Goal: Task Accomplishment & Management: Use online tool/utility

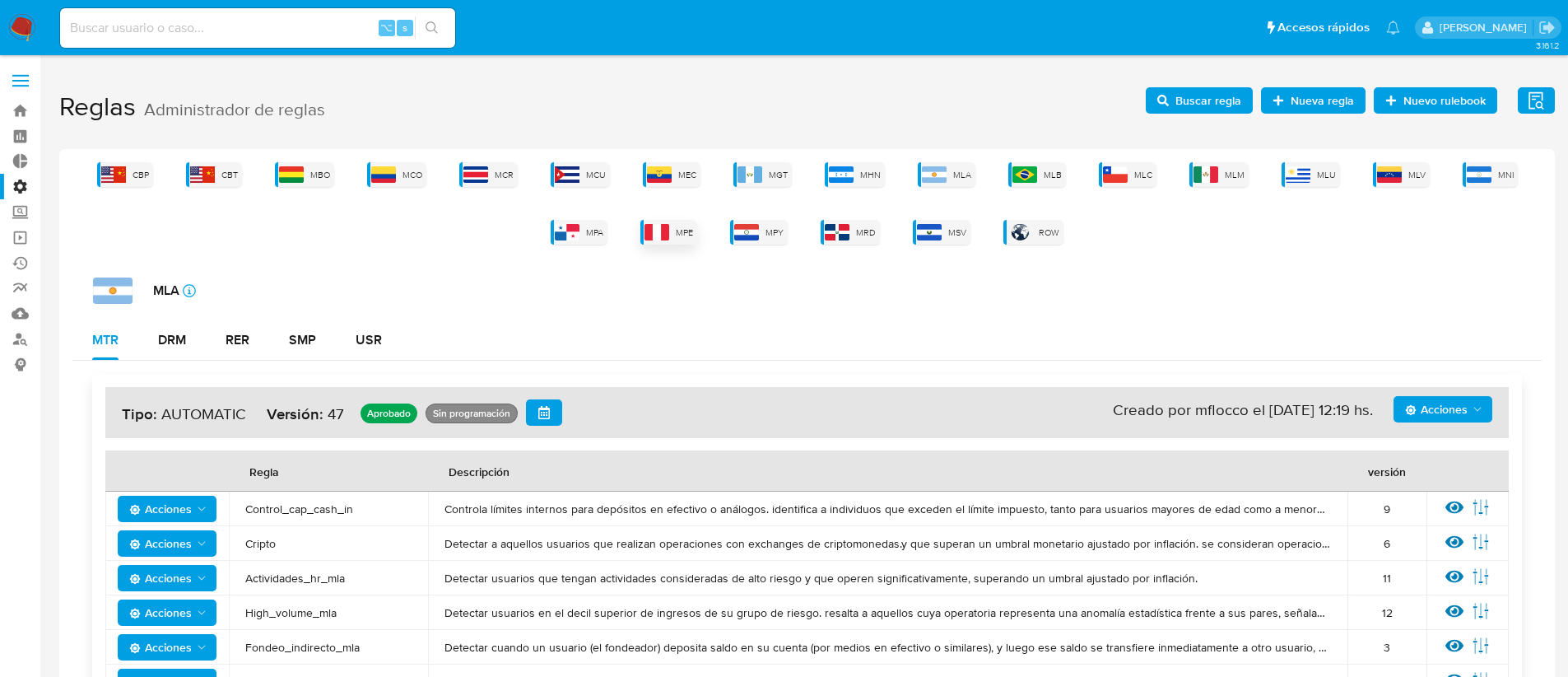
click at [667, 232] on img at bounding box center [656, 232] width 25 height 17
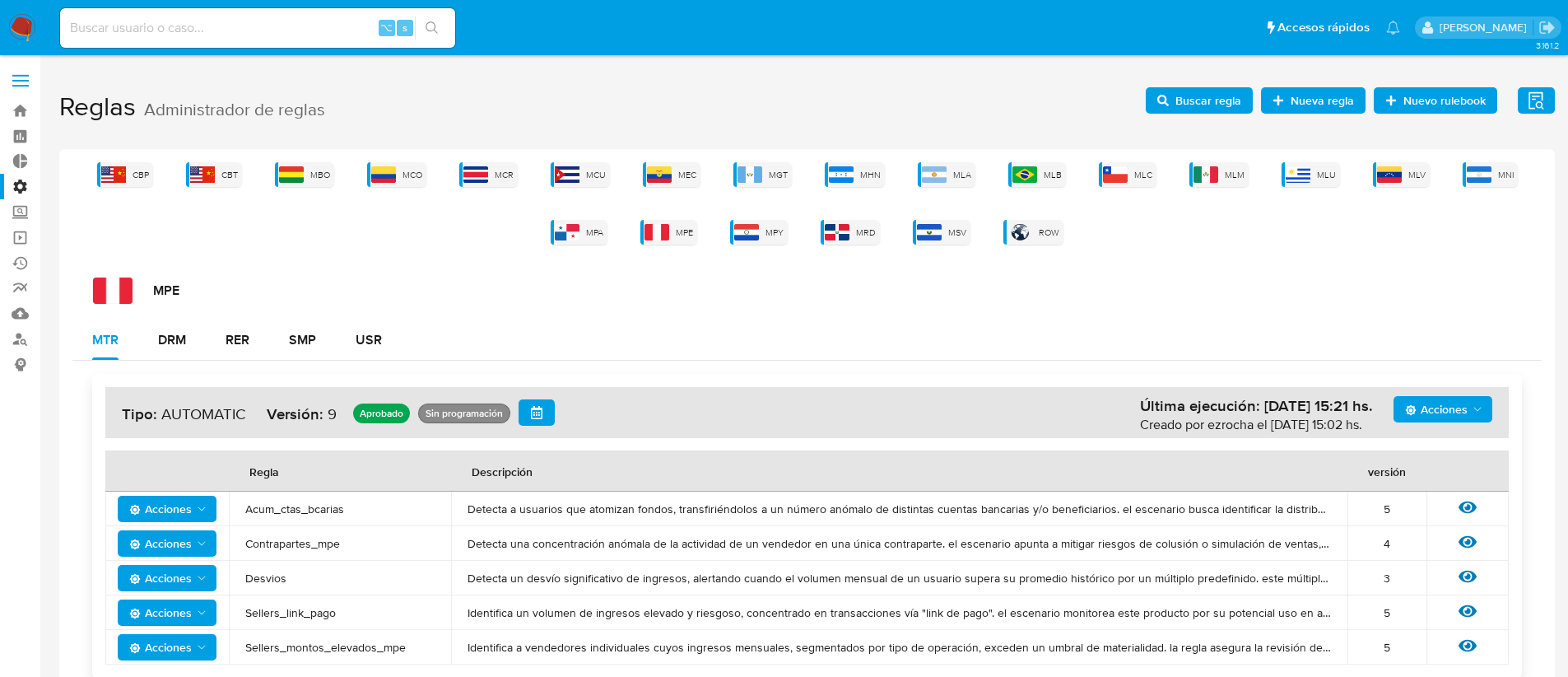
click at [1214, 105] on span "Buscar regla" at bounding box center [1207, 100] width 66 height 26
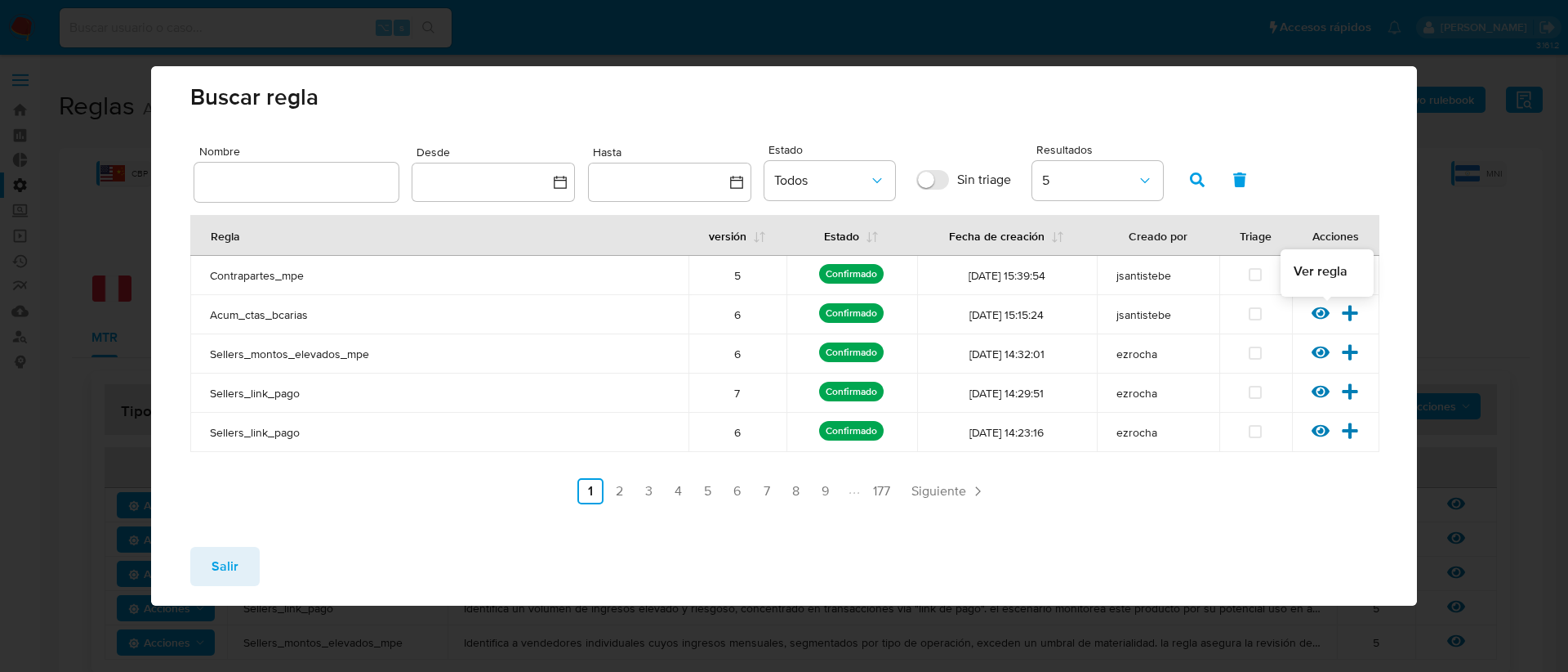
click at [1318, 313] on icon at bounding box center [1320, 313] width 18 height 12
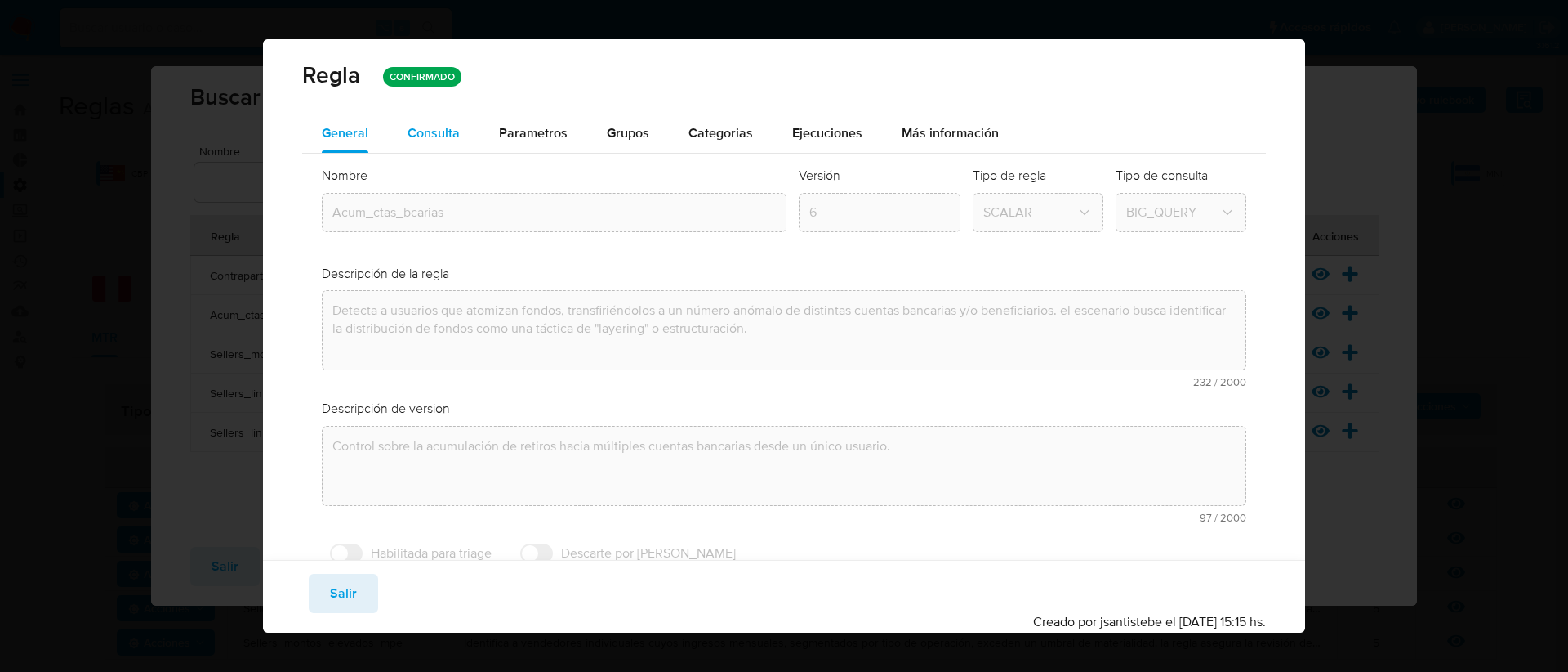
click at [443, 134] on span "Consulta" at bounding box center [433, 132] width 52 height 18
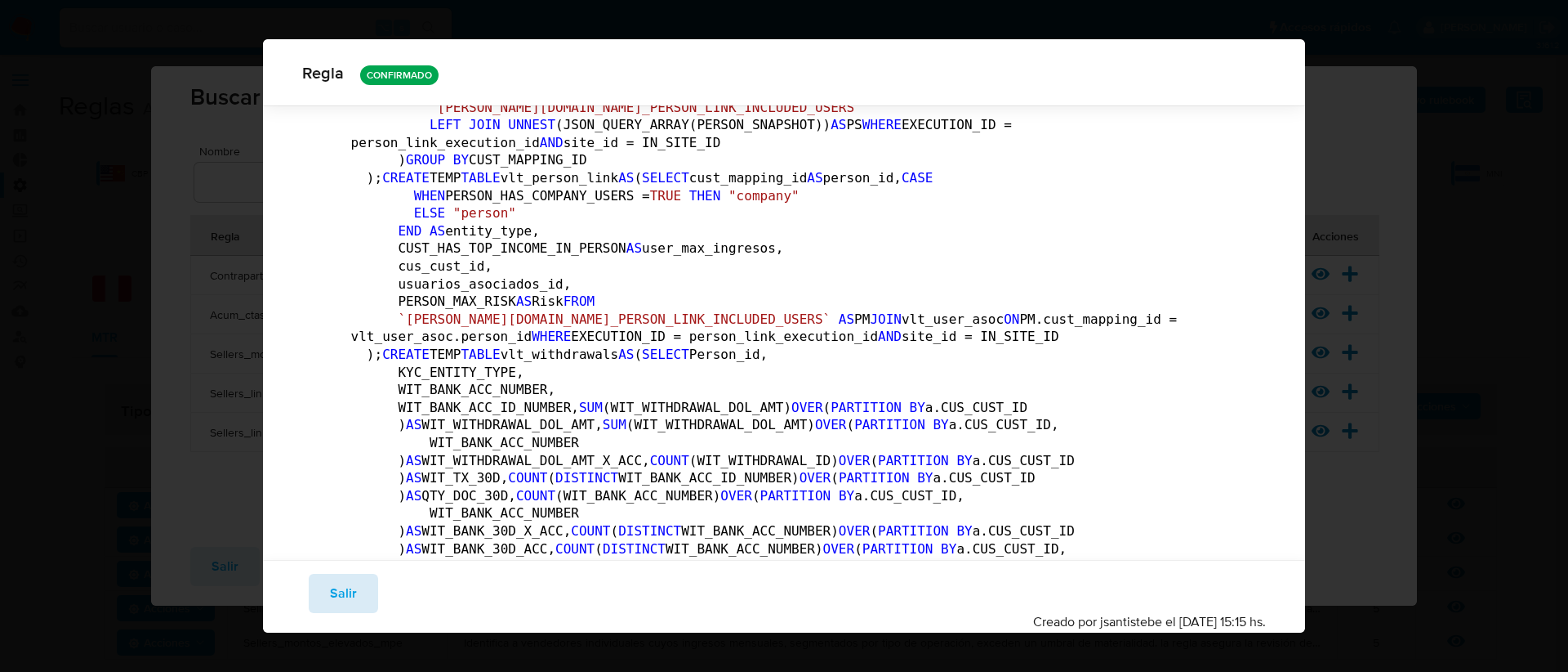
click at [340, 591] on span "Salir" at bounding box center [343, 593] width 27 height 36
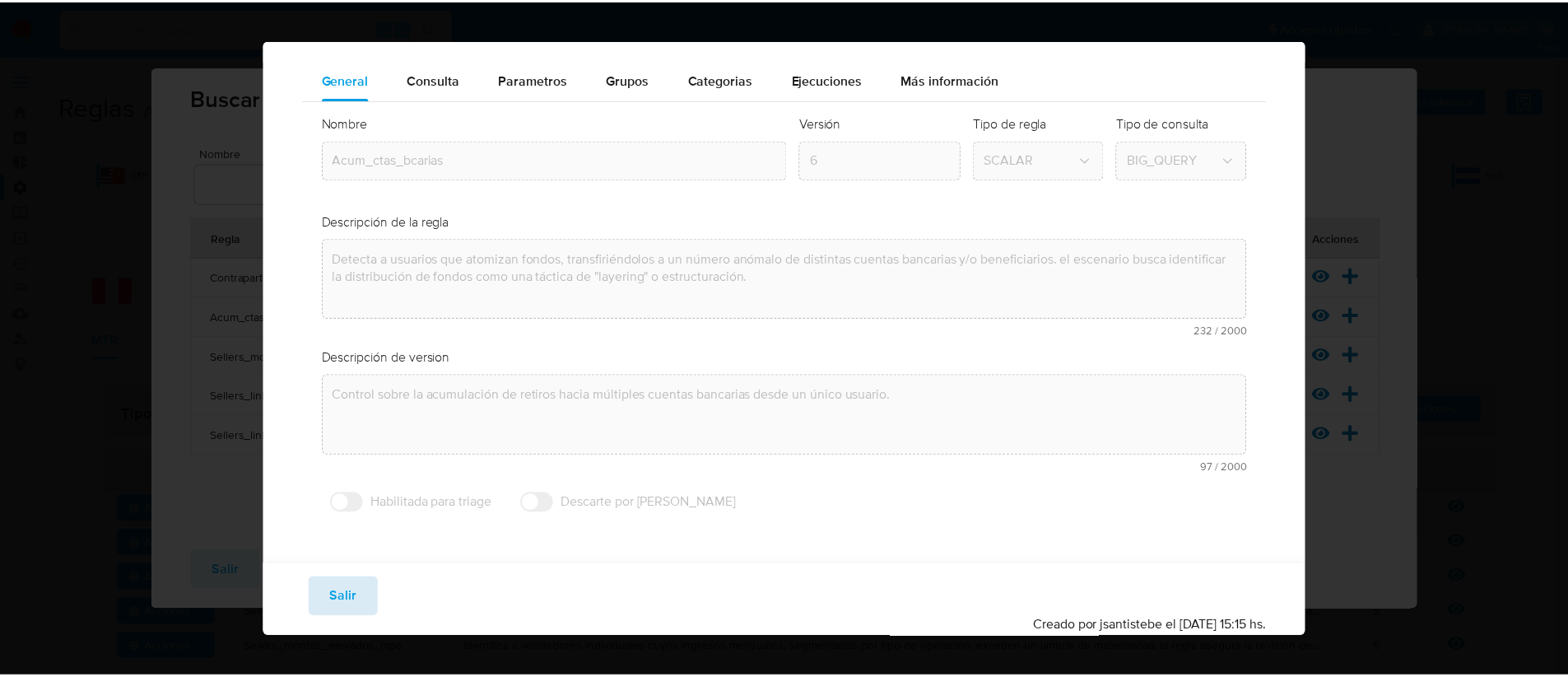
scroll to position [54, 0]
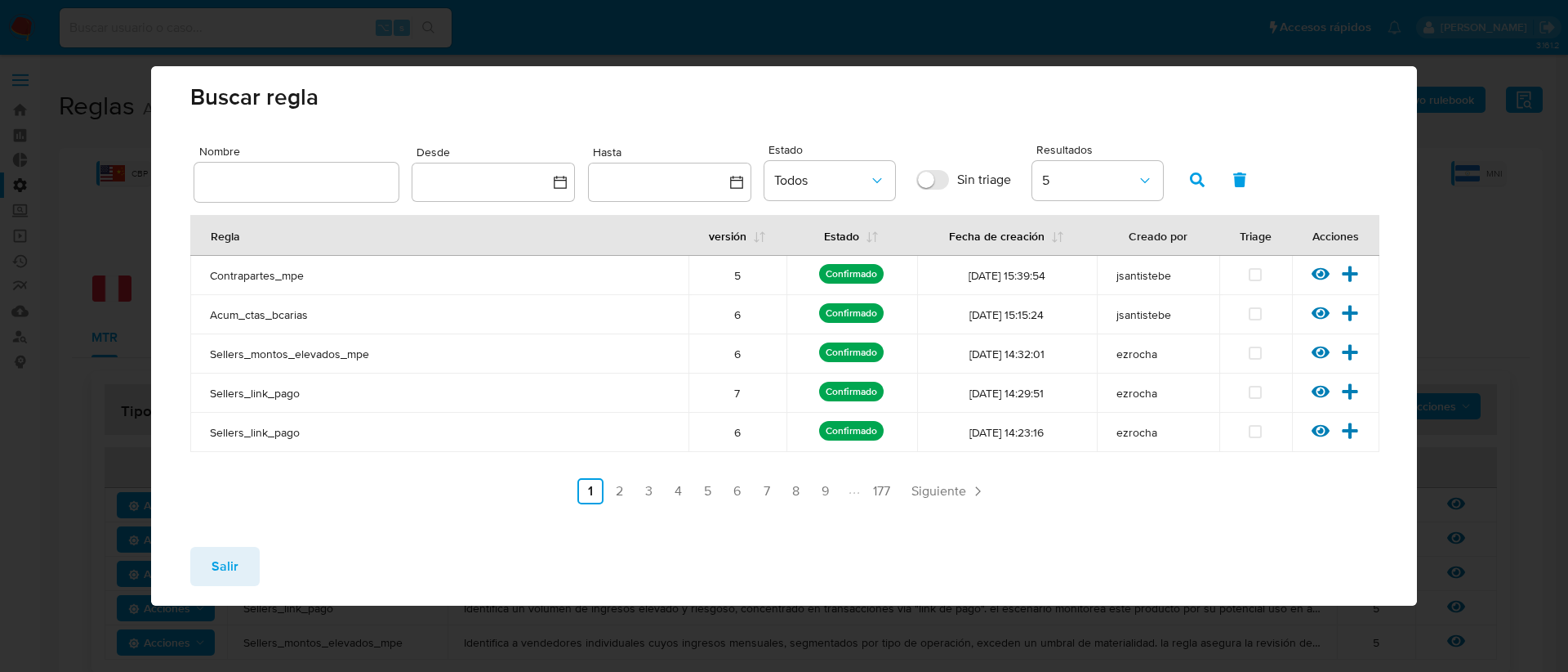
click at [214, 568] on span "Salir" at bounding box center [225, 566] width 27 height 36
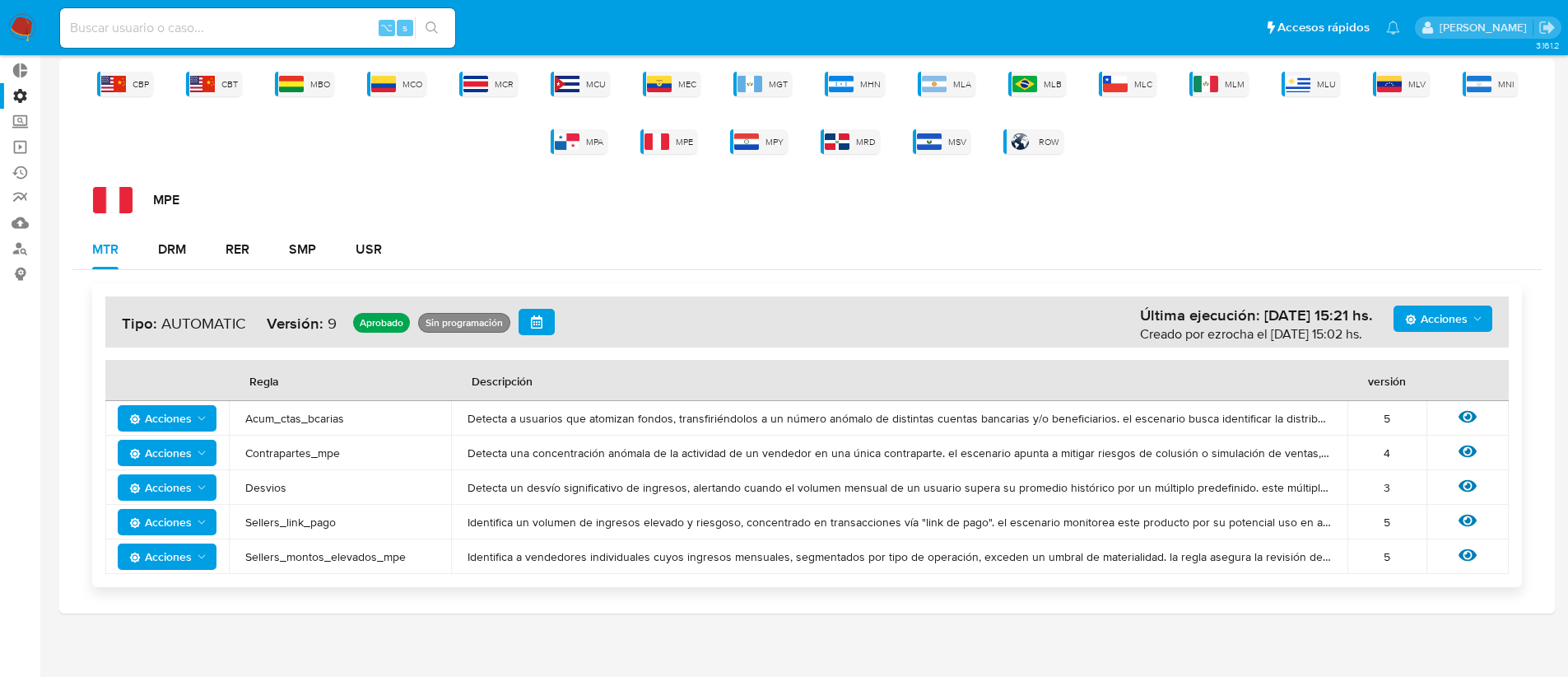
scroll to position [97, 0]
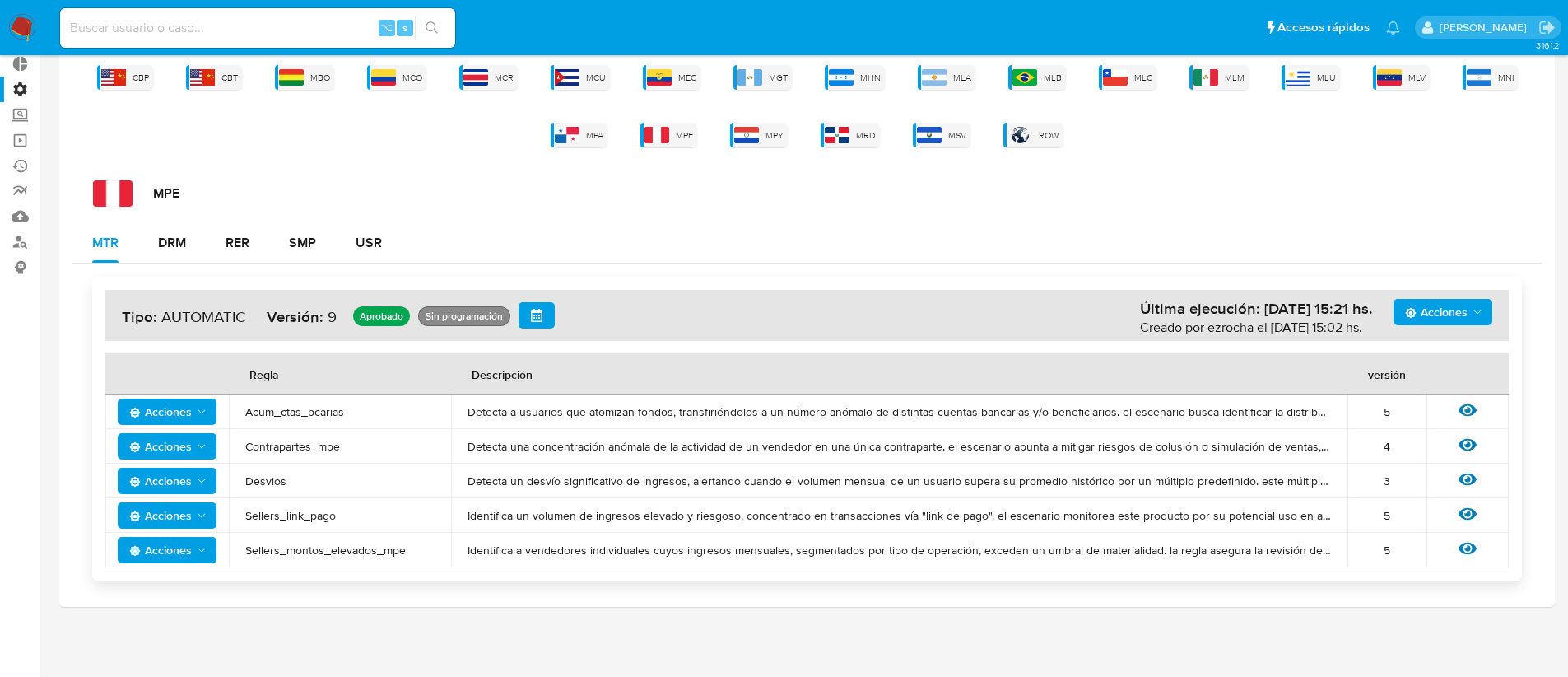
click at [187, 412] on span "Acciones" at bounding box center [161, 412] width 63 height 26
click at [175, 444] on button "Deshabilitar" at bounding box center [167, 452] width 148 height 40
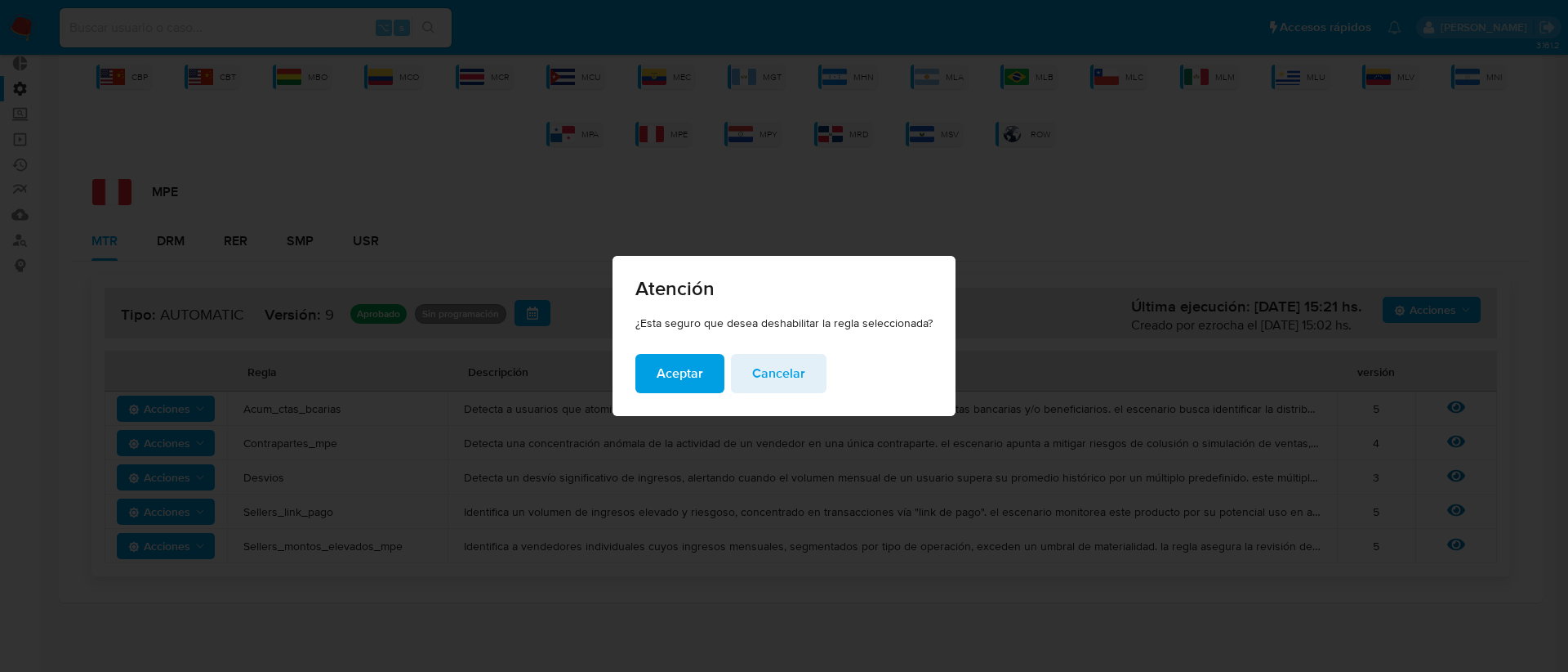
click at [662, 374] on span "Aceptar" at bounding box center [680, 373] width 47 height 36
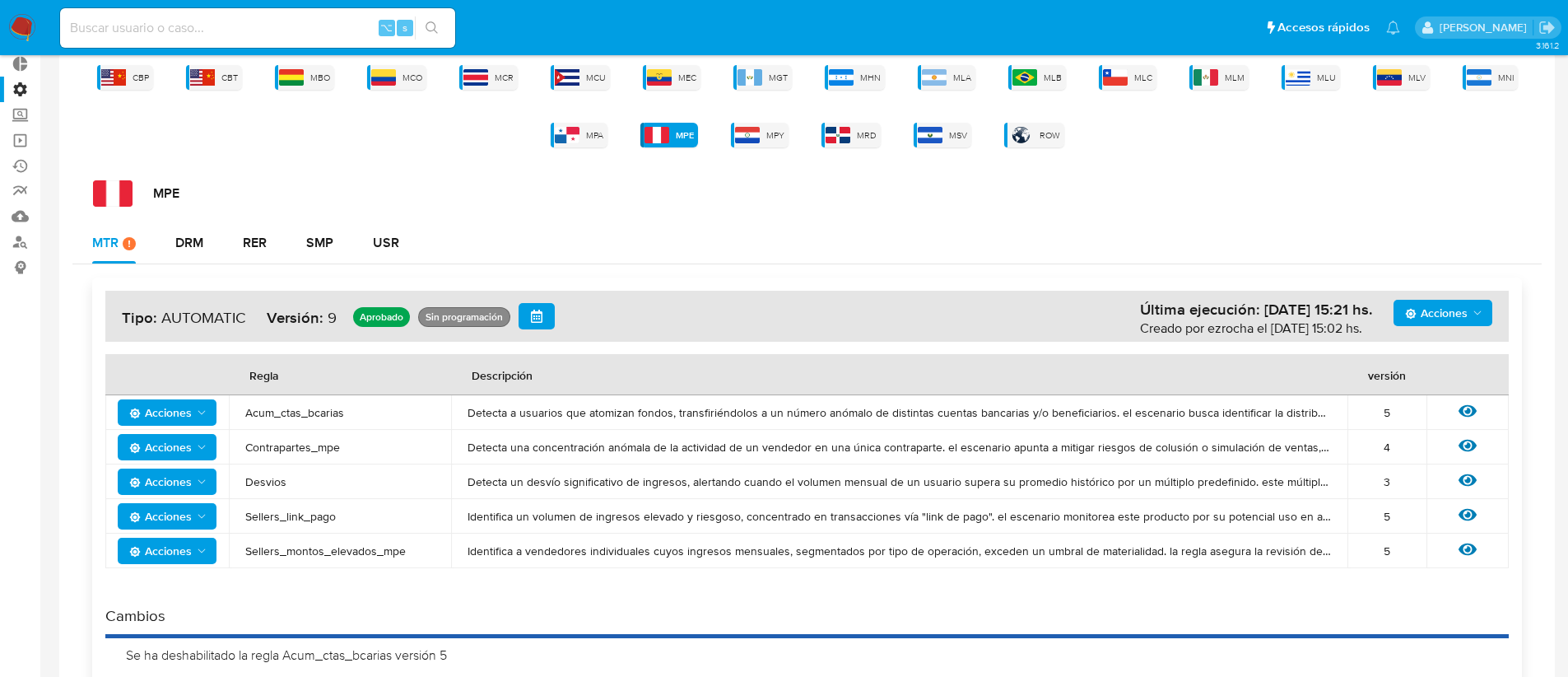
click at [185, 447] on span "Acciones" at bounding box center [161, 447] width 63 height 26
click at [187, 476] on button "Deshabilitar" at bounding box center [167, 487] width 148 height 40
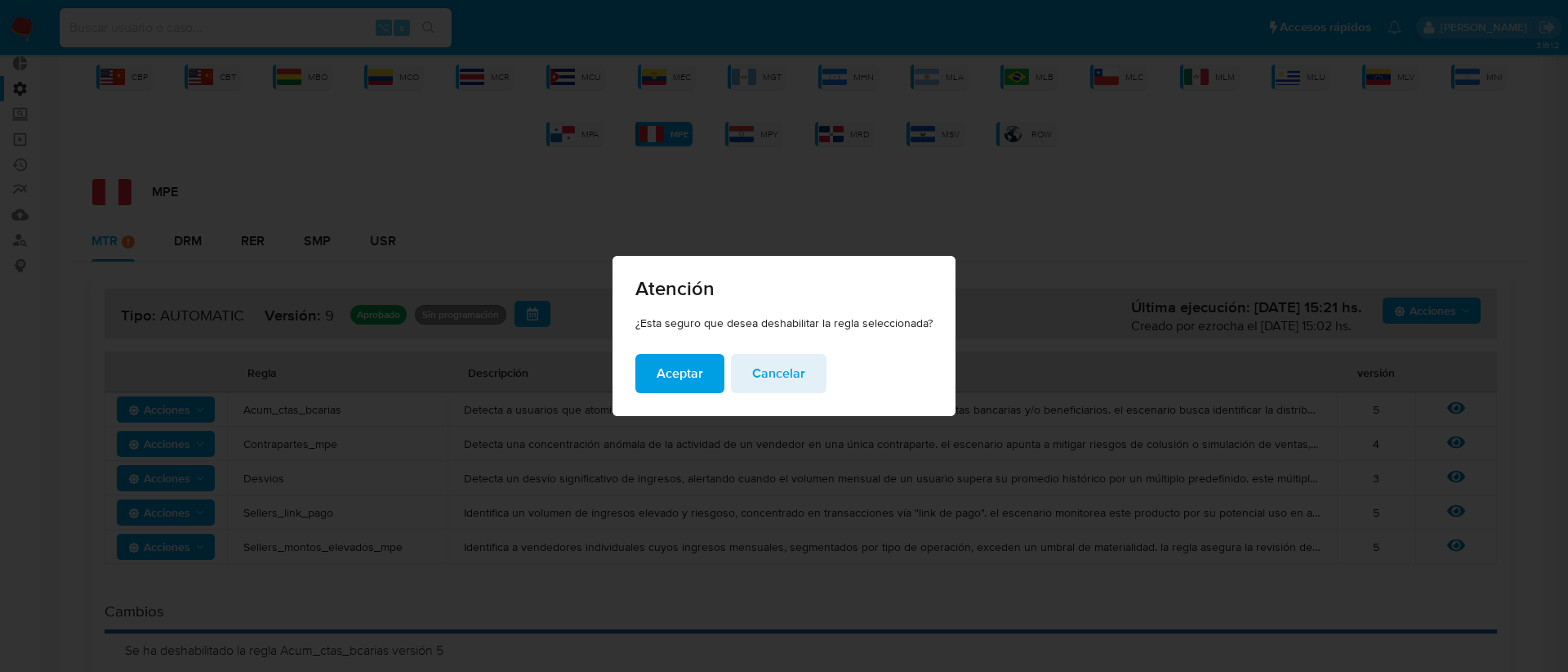
click at [643, 374] on button "Aceptar" at bounding box center [679, 373] width 89 height 39
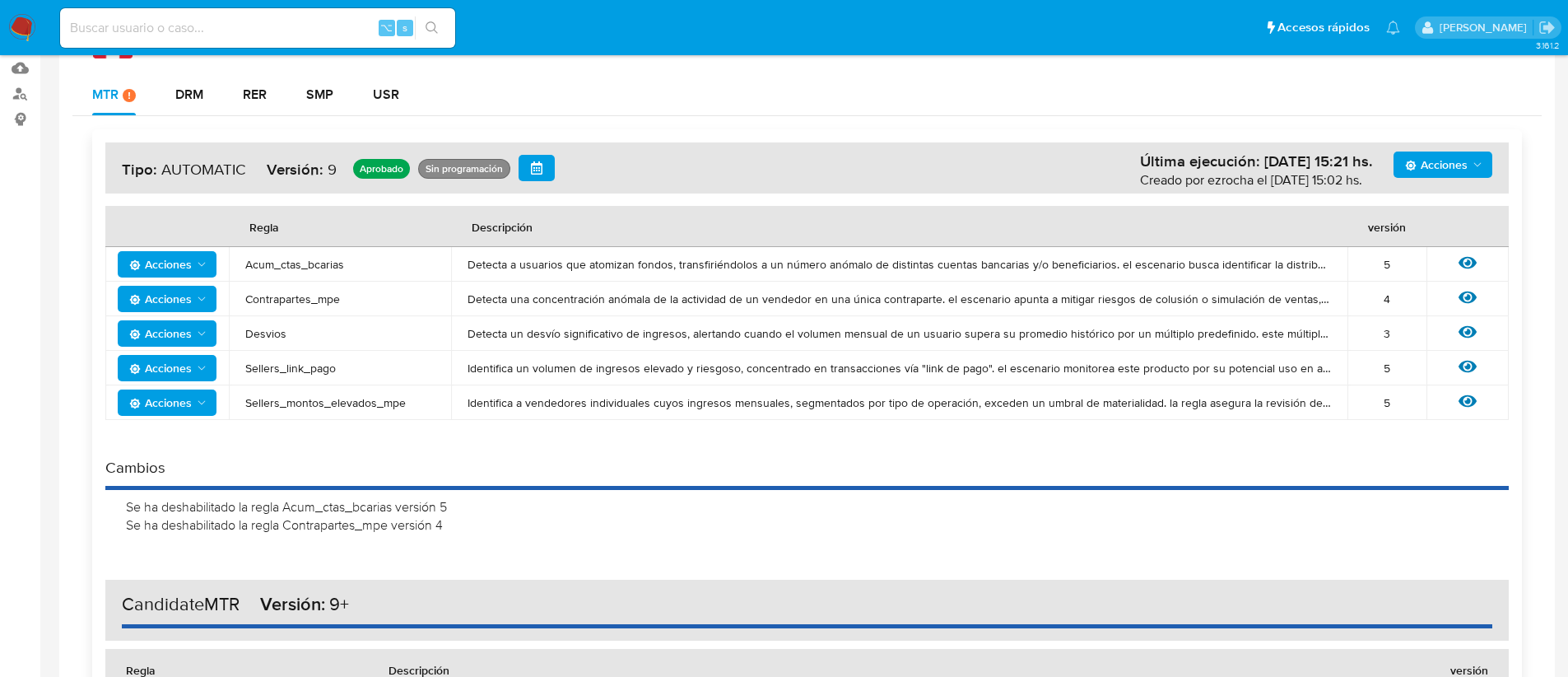
scroll to position [254, 0]
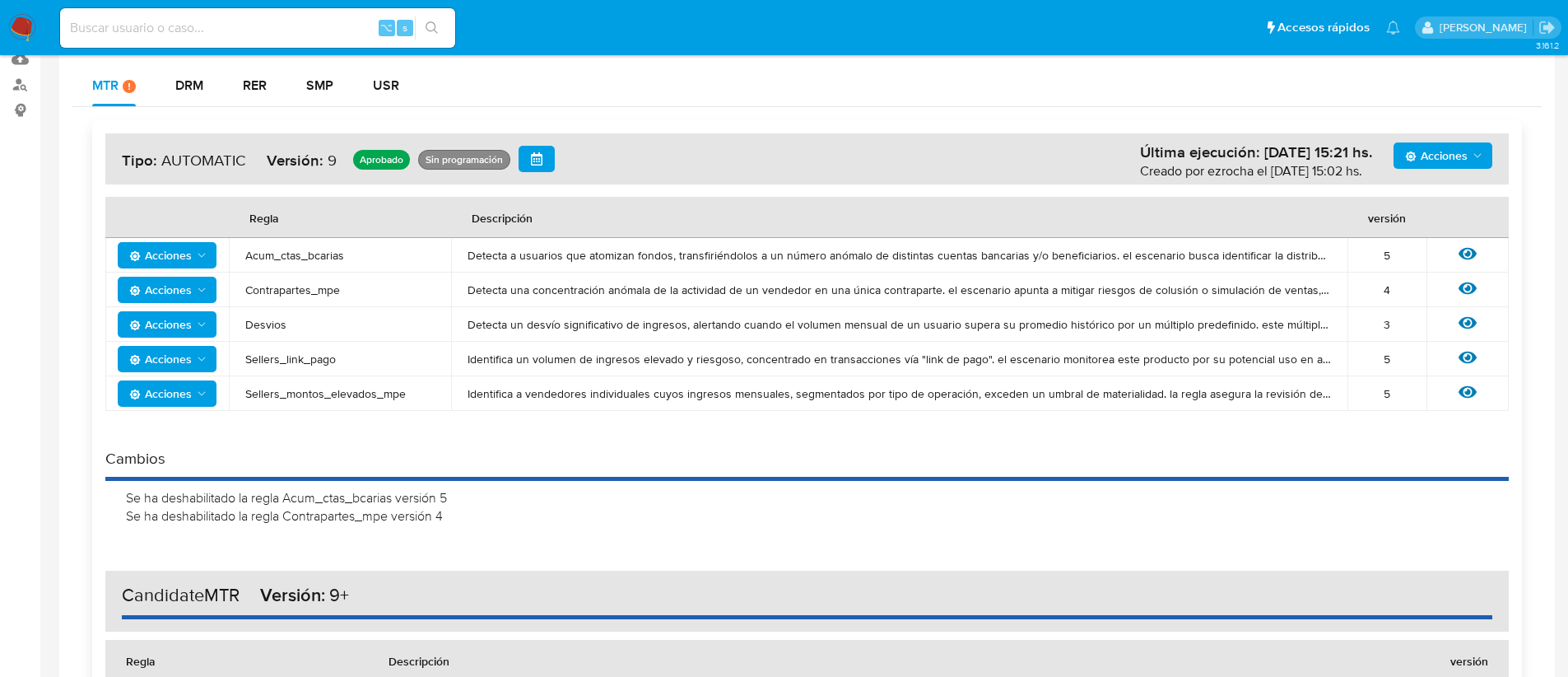
click at [171, 320] on span "Acciones" at bounding box center [161, 324] width 63 height 26
click at [181, 358] on button "Deshabilitar" at bounding box center [167, 365] width 148 height 40
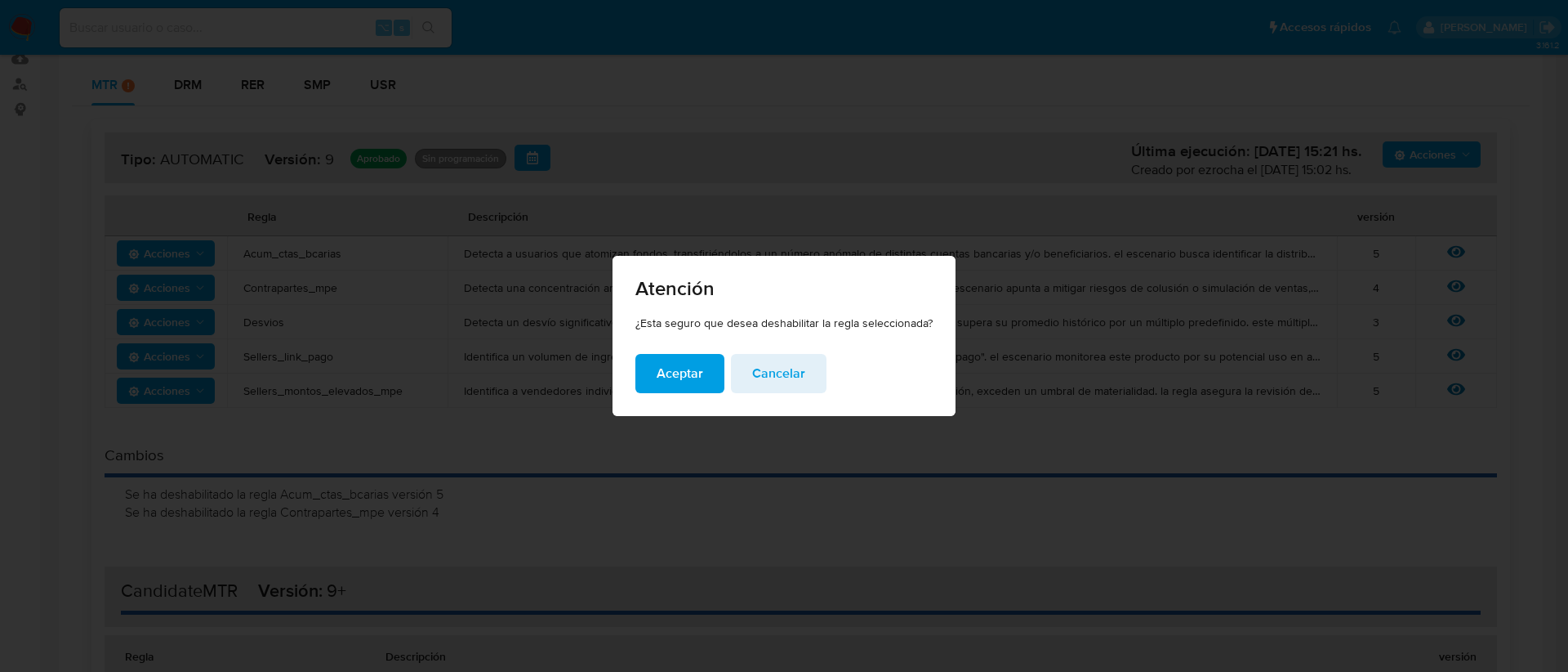
click at [665, 375] on span "Aceptar" at bounding box center [680, 373] width 47 height 36
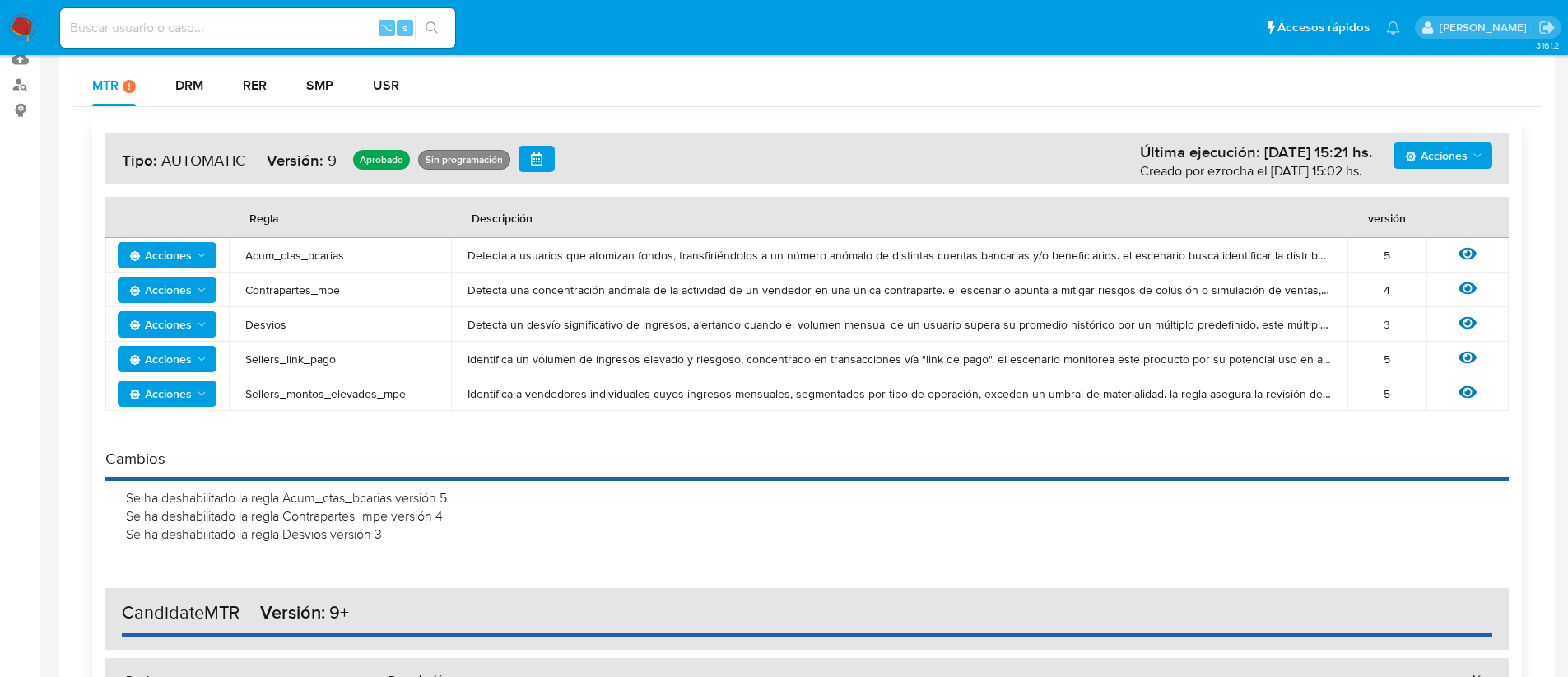
click at [119, 351] on button "Acciones" at bounding box center [166, 359] width 99 height 26
click at [179, 399] on button "Deshabilitar" at bounding box center [167, 400] width 148 height 40
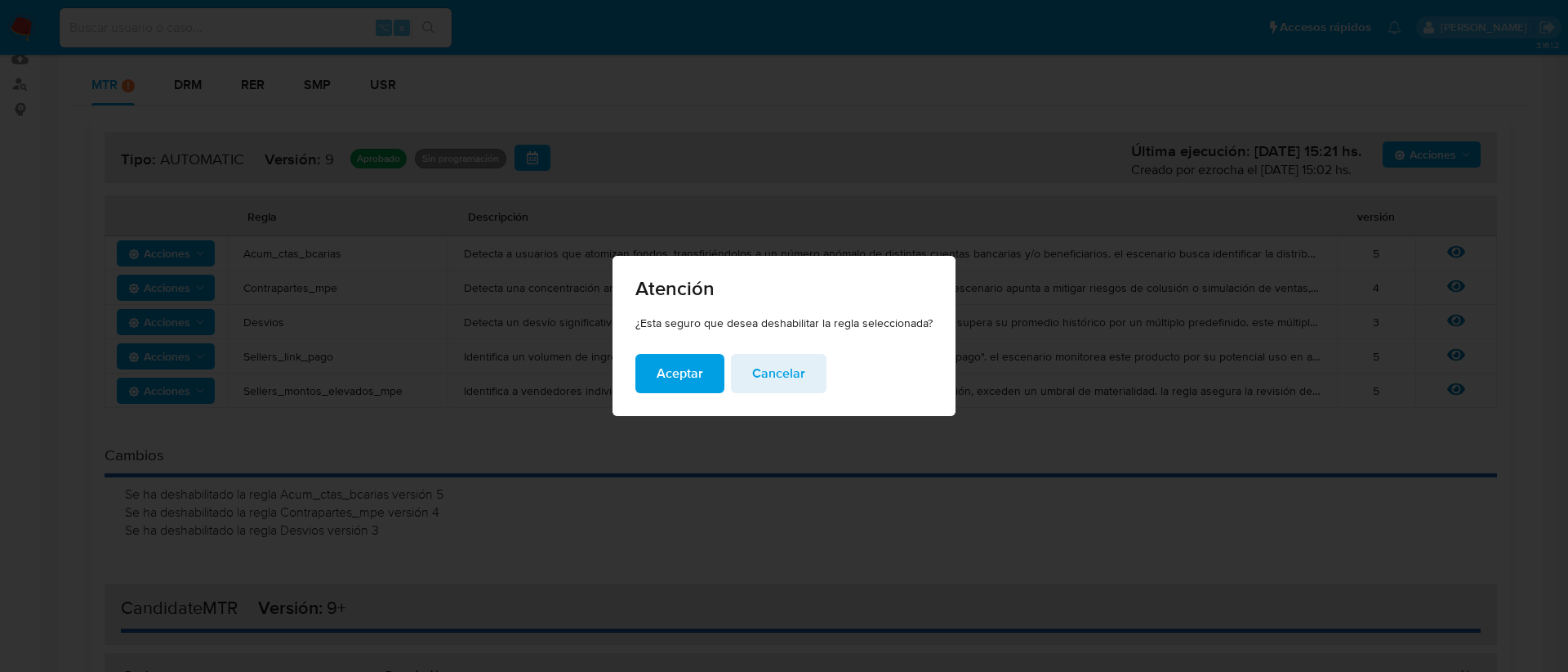
drag, startPoint x: 697, startPoint y: 373, endPoint x: 685, endPoint y: 373, distance: 12.0
click at [696, 373] on span "Aceptar" at bounding box center [680, 373] width 47 height 36
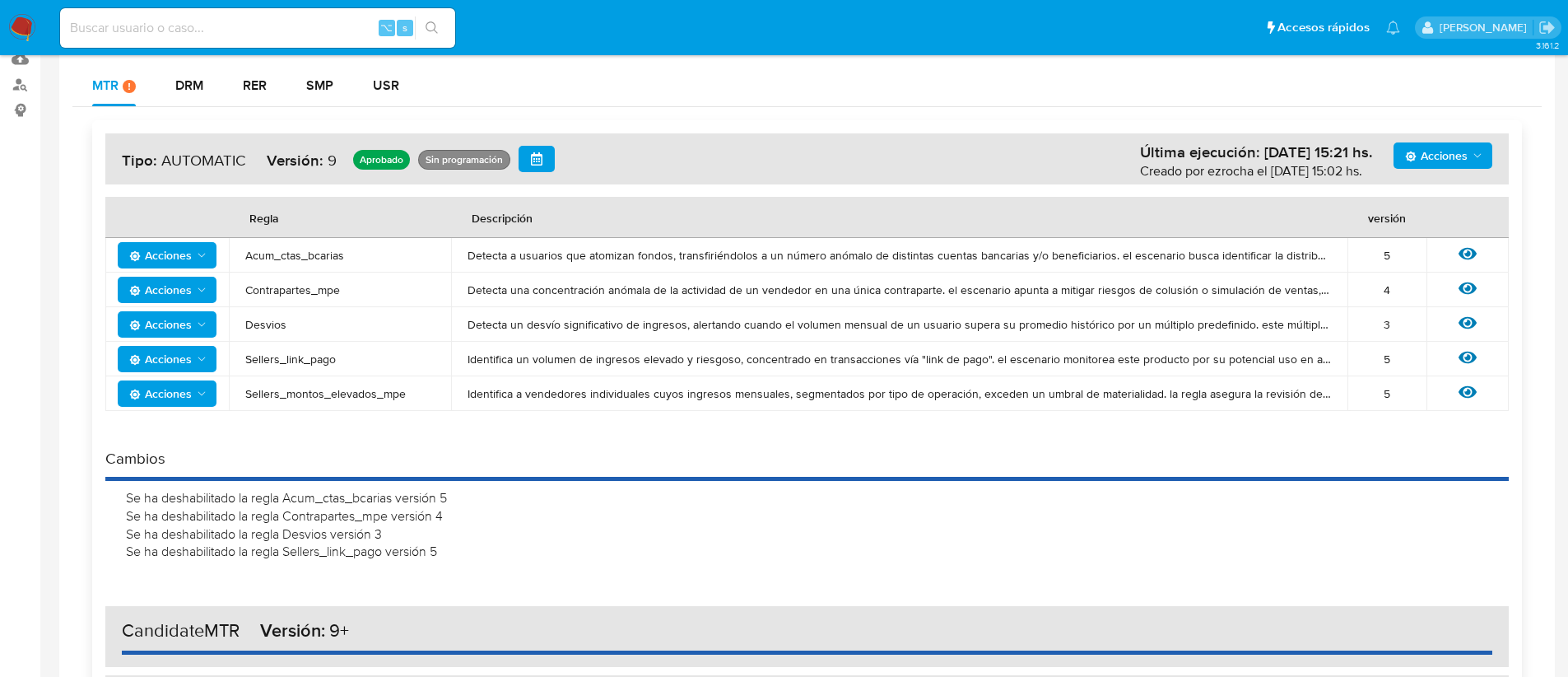
click at [147, 399] on span "Acciones" at bounding box center [161, 393] width 63 height 26
click at [161, 415] on button "Deshabilitar" at bounding box center [167, 435] width 148 height 40
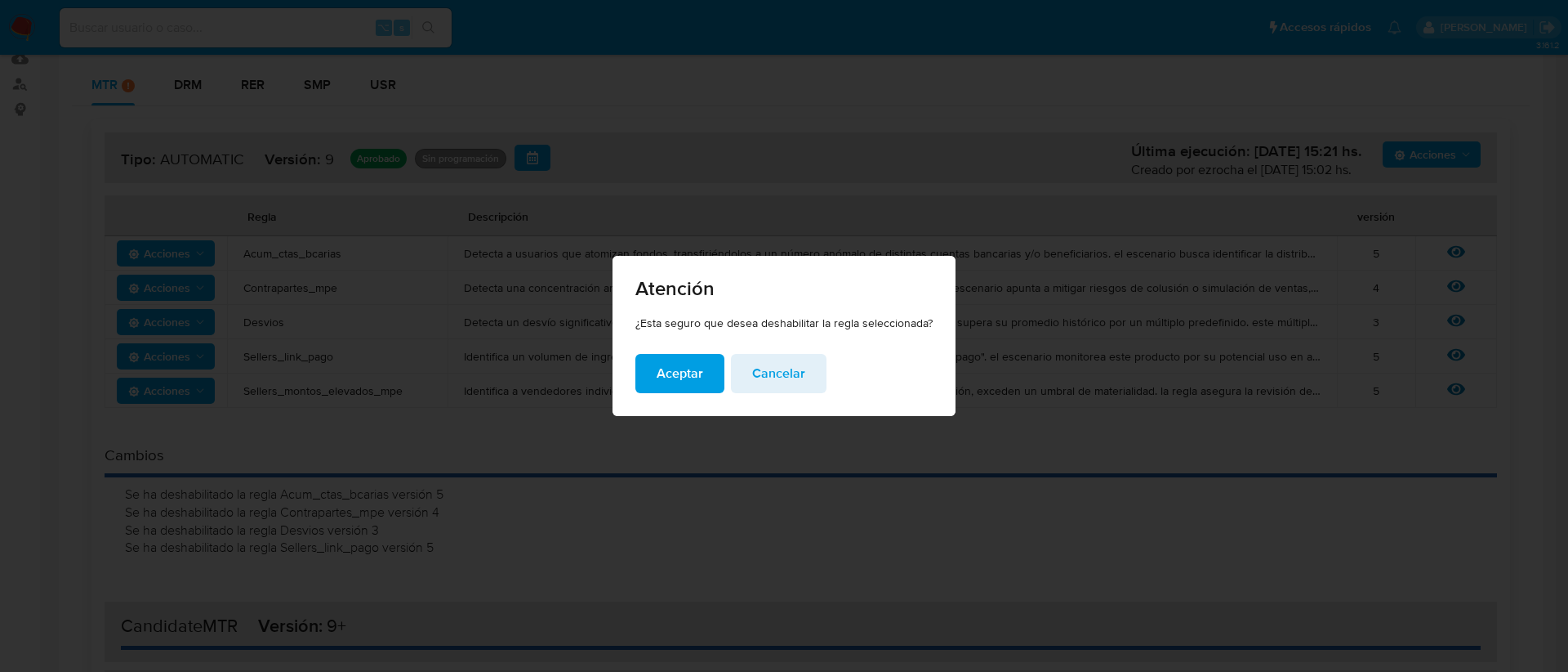
click at [674, 364] on span "Aceptar" at bounding box center [680, 373] width 47 height 36
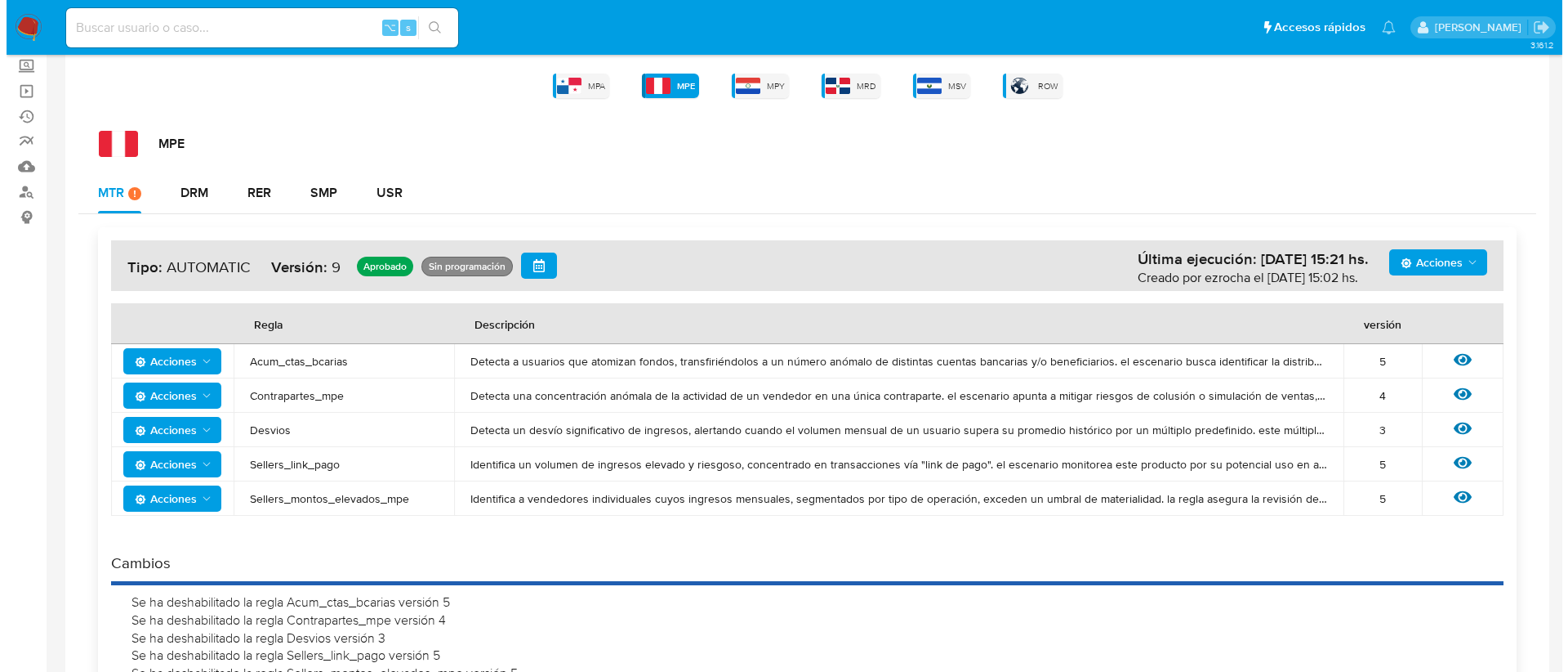
scroll to position [126, 0]
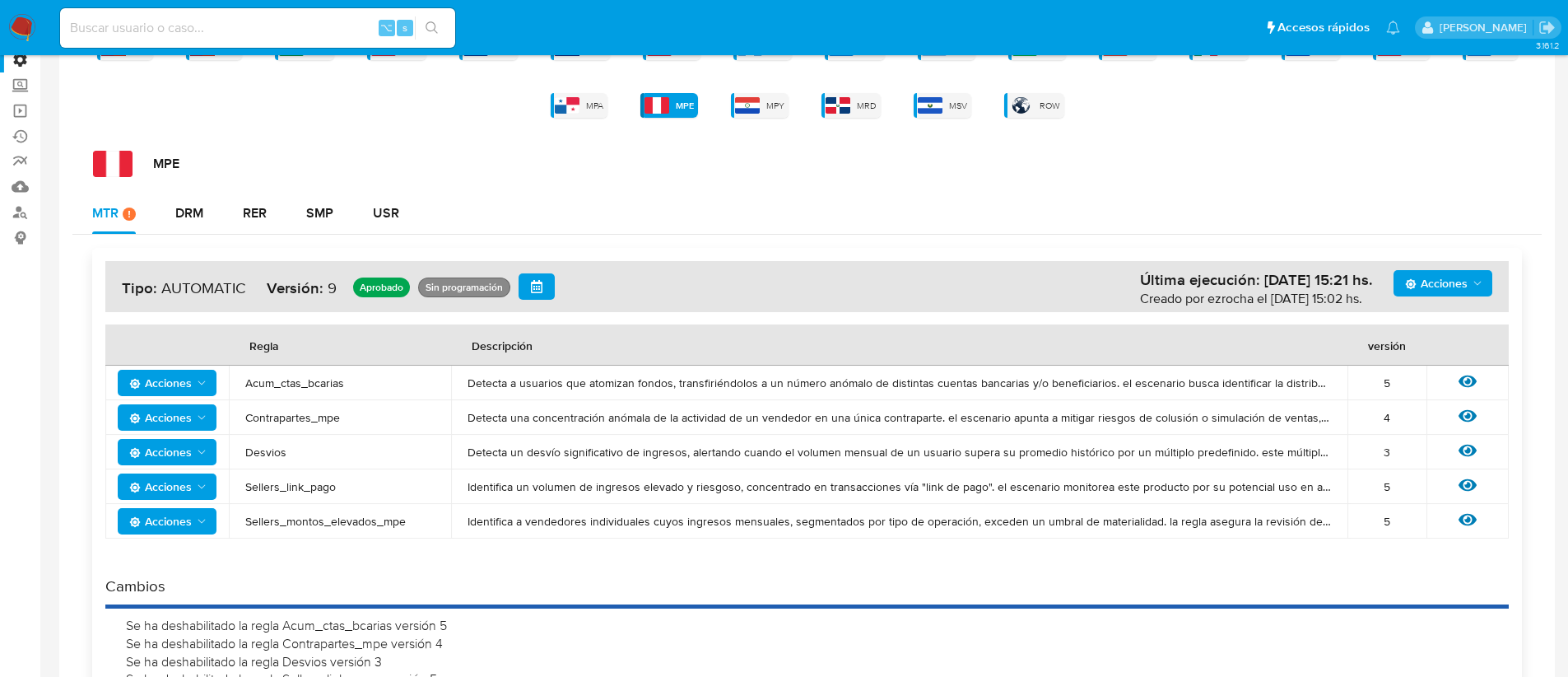
click at [1440, 281] on span "Acciones" at bounding box center [1436, 283] width 63 height 26
click at [1424, 315] on button "Agregar reglas" at bounding box center [1442, 324] width 148 height 40
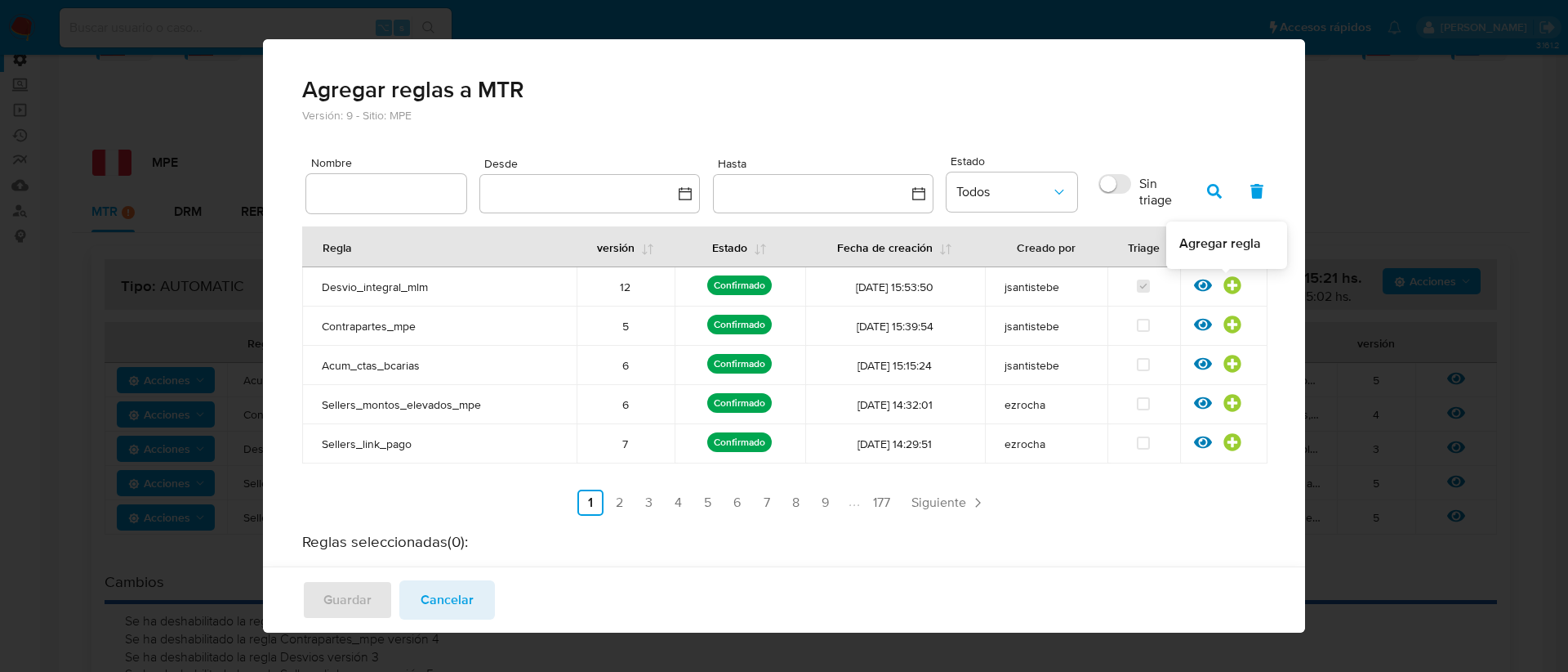
click at [1223, 289] on icon at bounding box center [1231, 286] width 17 height 17
click at [1223, 328] on icon at bounding box center [1231, 324] width 17 height 17
click at [1223, 364] on icon at bounding box center [1232, 364] width 18 height 18
click at [1223, 399] on icon at bounding box center [1231, 403] width 17 height 17
click at [1223, 440] on icon at bounding box center [1231, 442] width 17 height 17
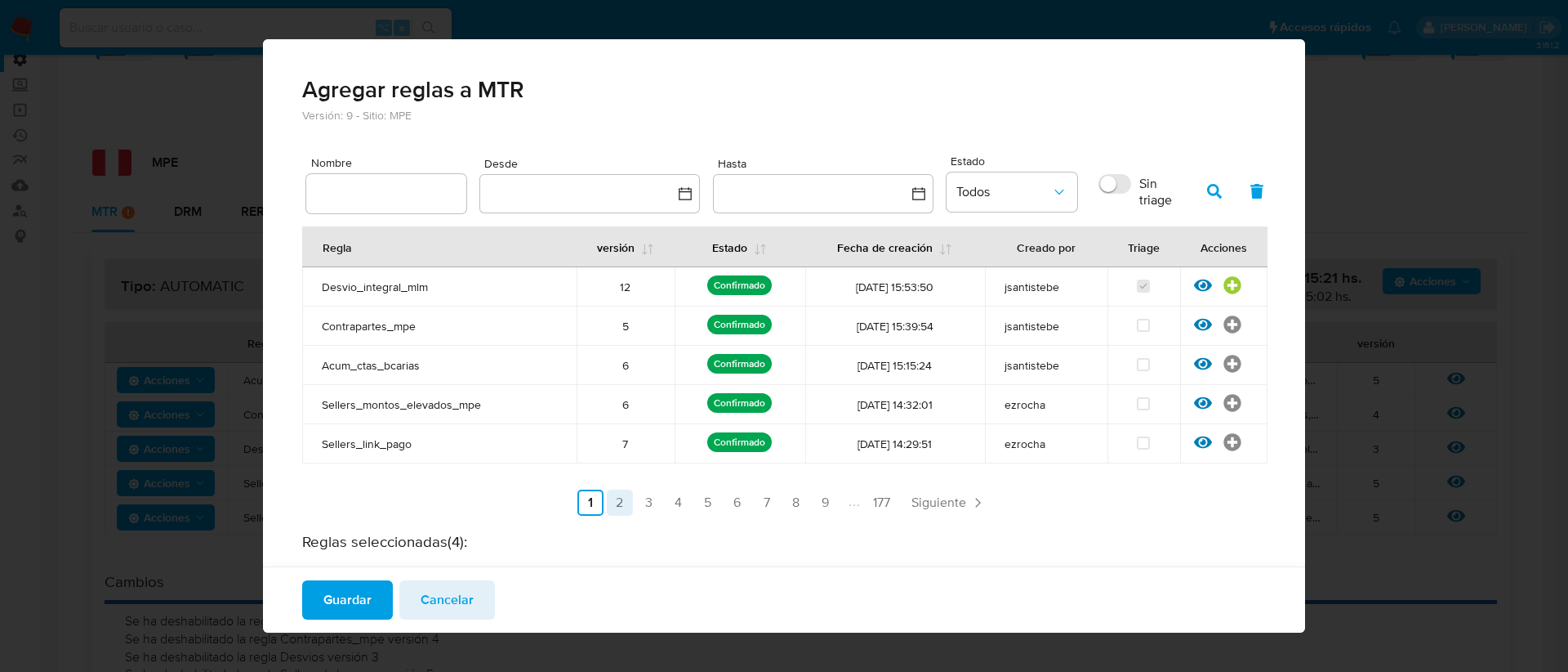
click at [606, 504] on link "2" at bounding box center [619, 502] width 26 height 26
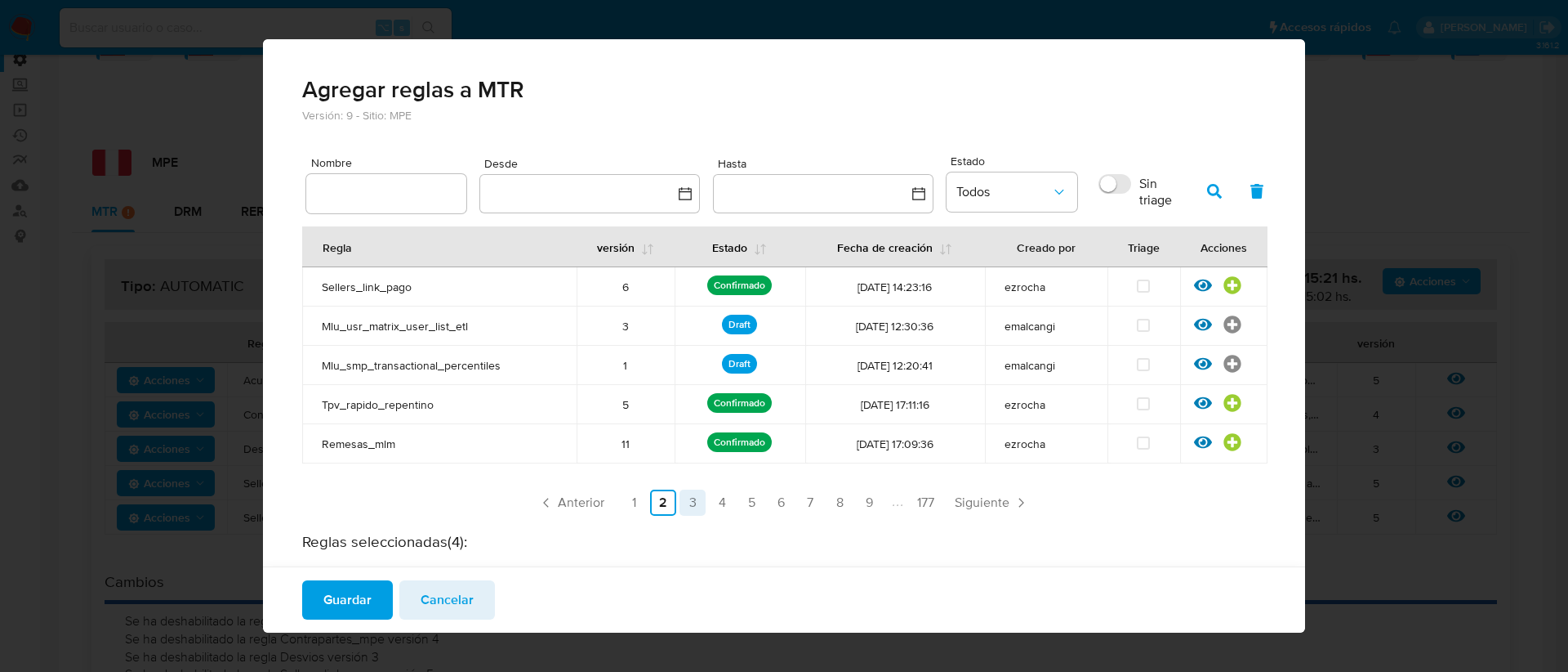
click at [687, 503] on link "3" at bounding box center [693, 502] width 26 height 26
click at [1223, 441] on icon at bounding box center [1232, 442] width 18 height 18
click at [330, 450] on span "Desvios" at bounding box center [439, 443] width 235 height 15
click at [351, 196] on input "text" at bounding box center [386, 193] width 160 height 21
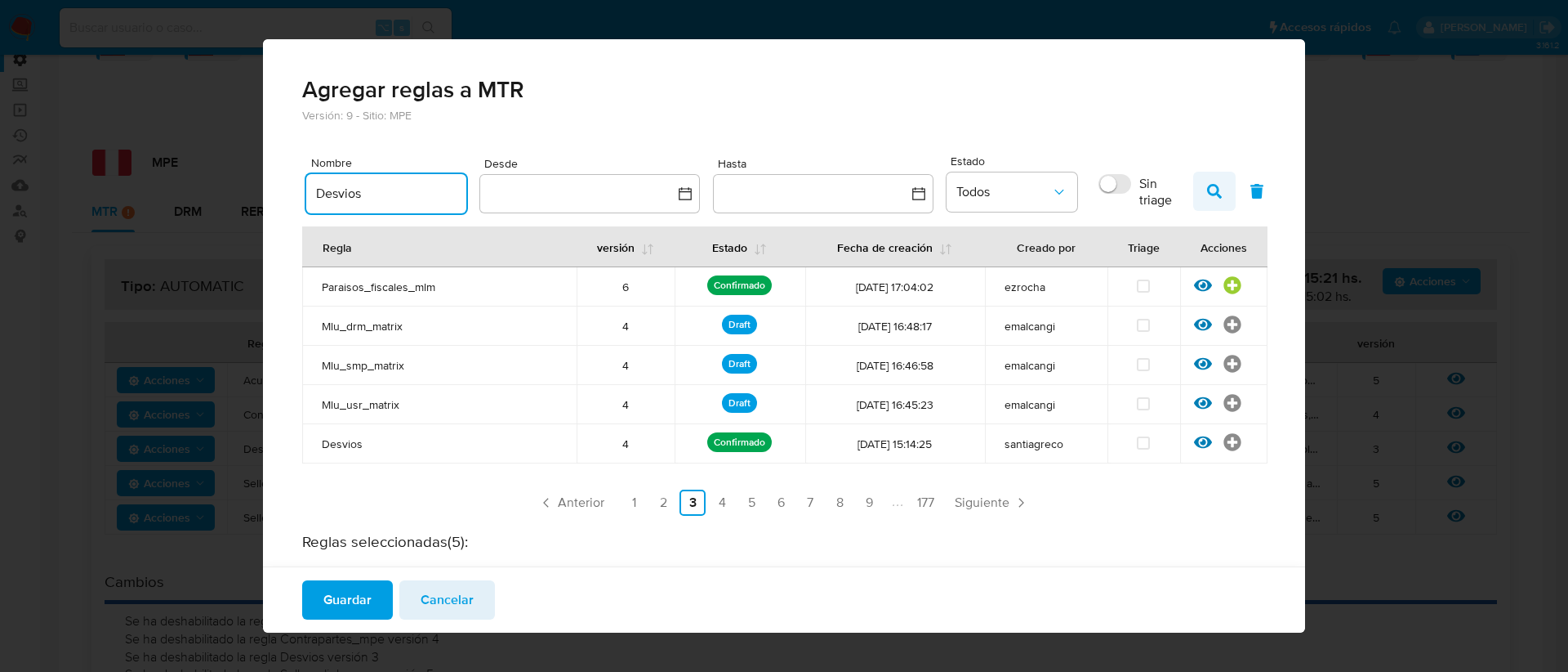
type input "Desvios"
click at [1207, 199] on span "button" at bounding box center [1215, 191] width 15 height 28
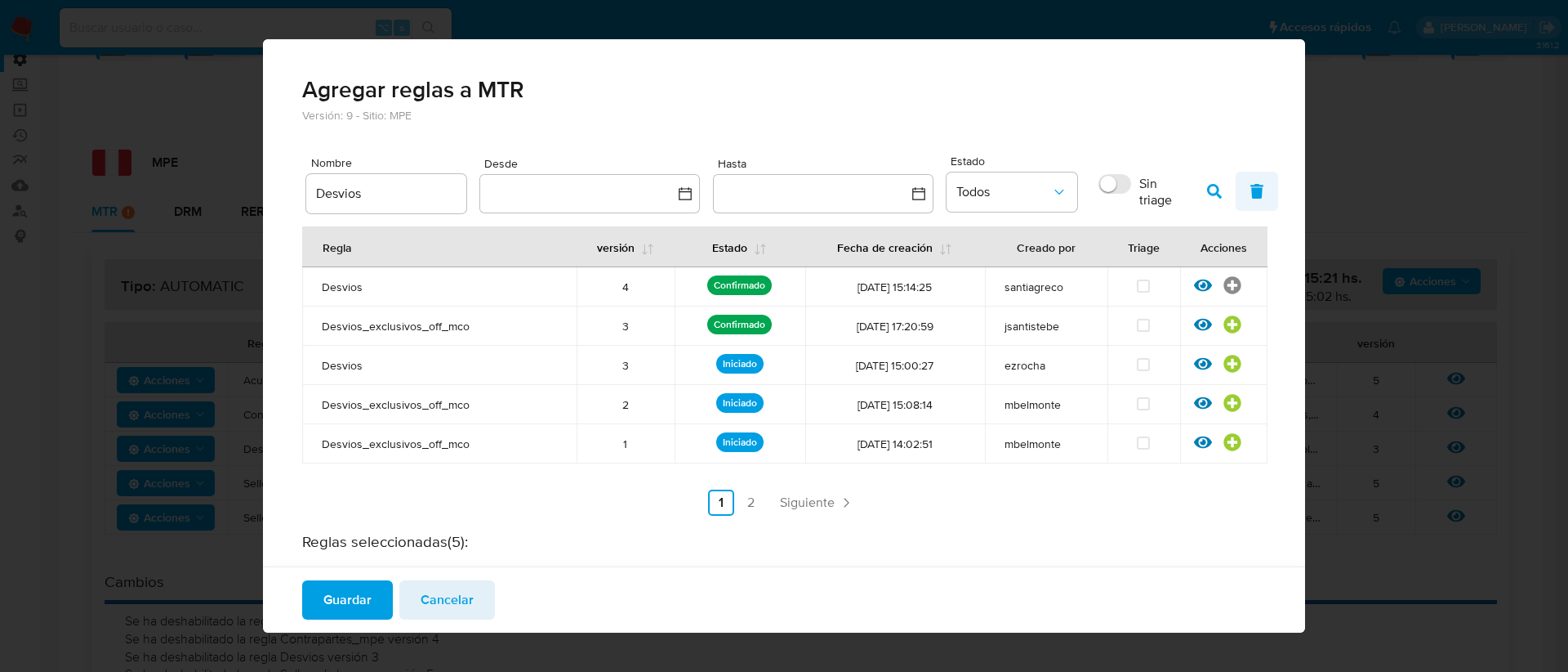
click at [1253, 180] on span "button" at bounding box center [1257, 191] width 15 height 28
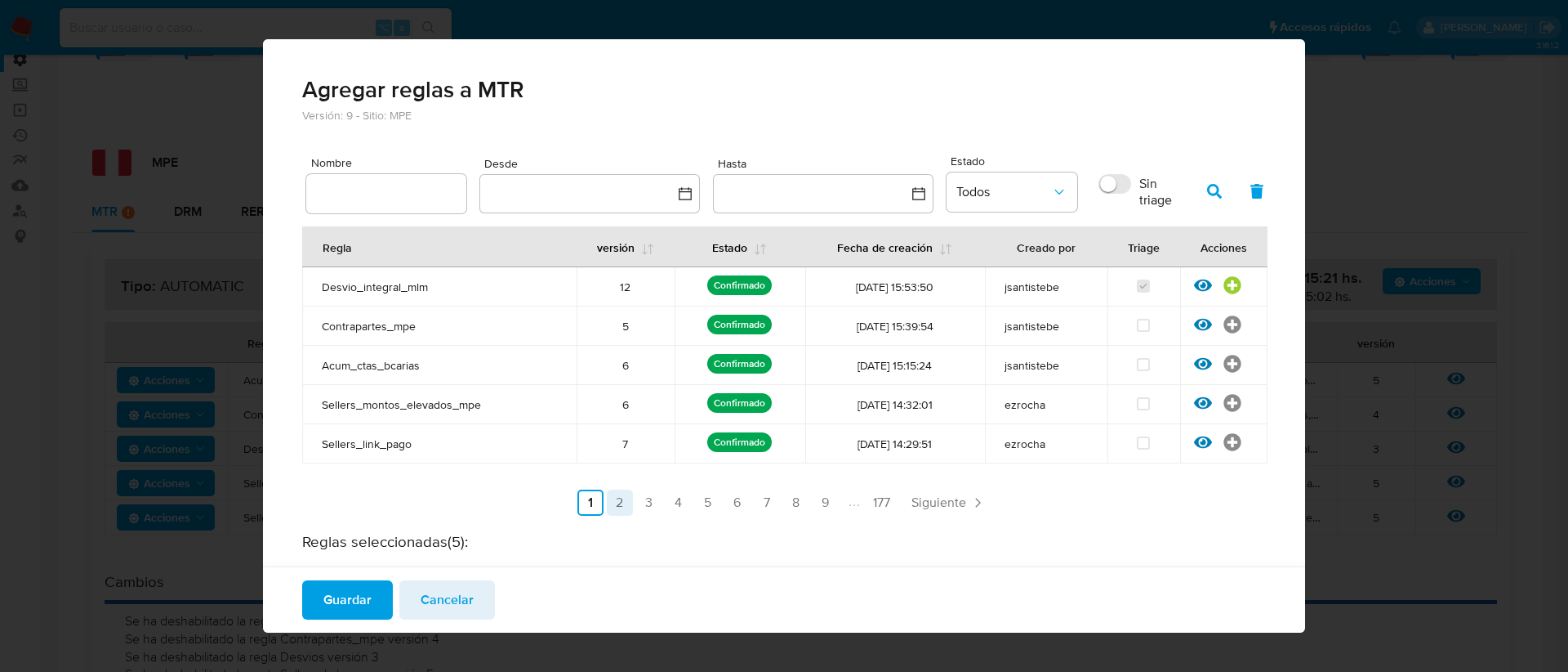
click at [606, 500] on link "2" at bounding box center [619, 502] width 26 height 26
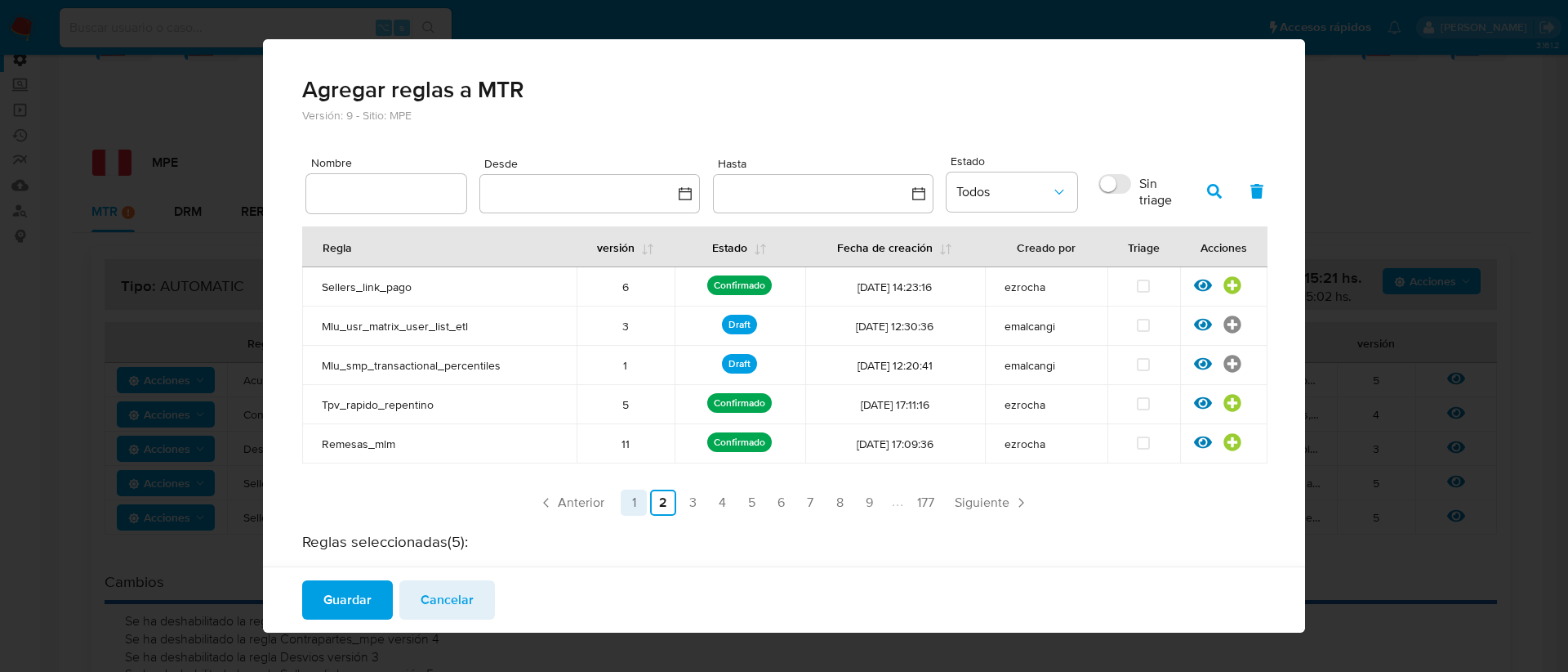
click at [627, 500] on link "1" at bounding box center [633, 502] width 26 height 26
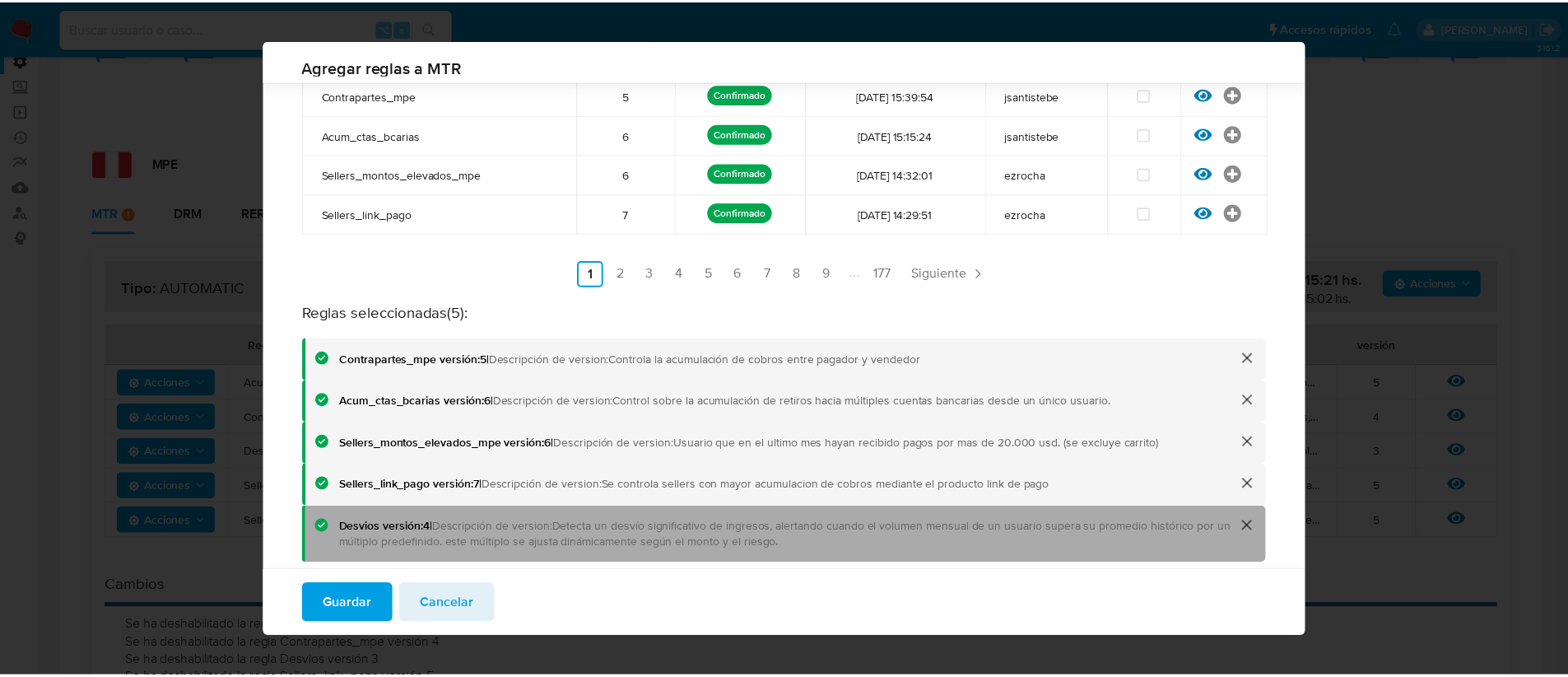
scroll to position [228, 0]
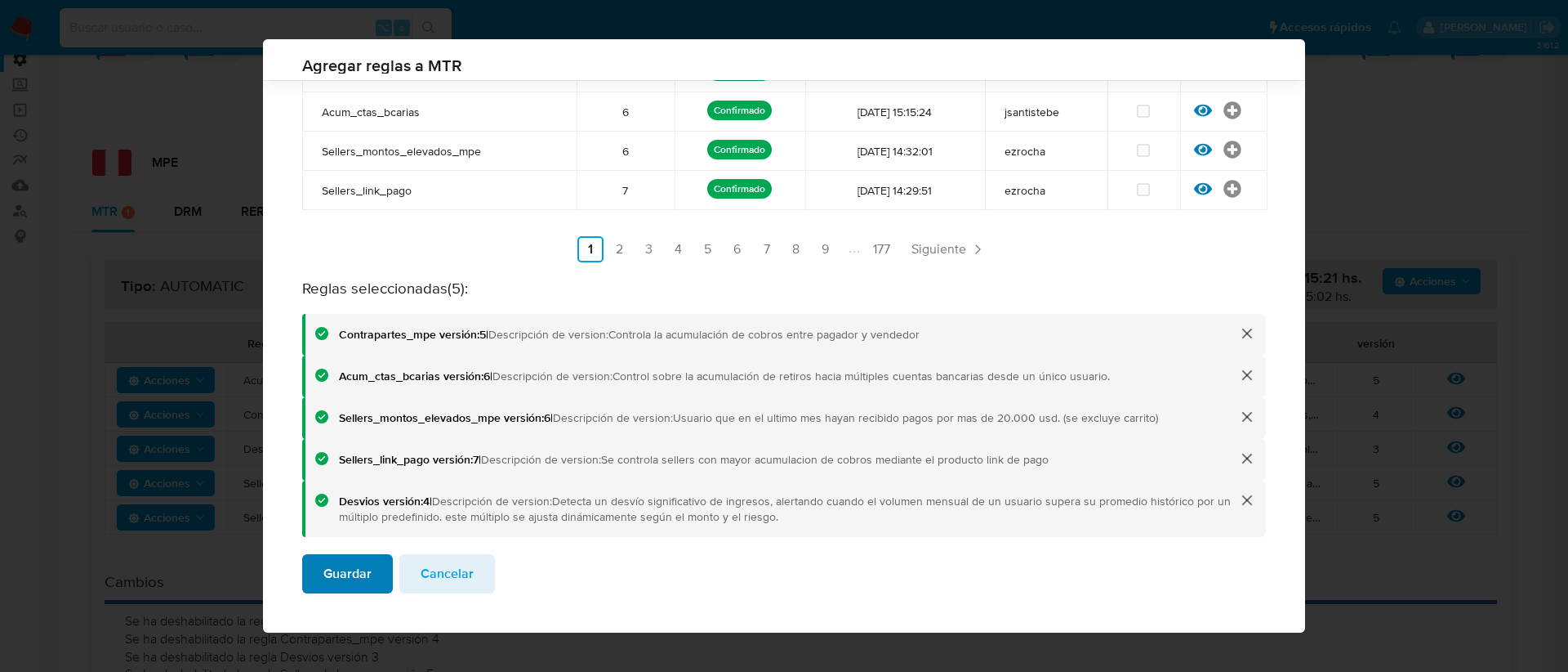
click at [353, 577] on span "Guardar" at bounding box center [347, 573] width 49 height 36
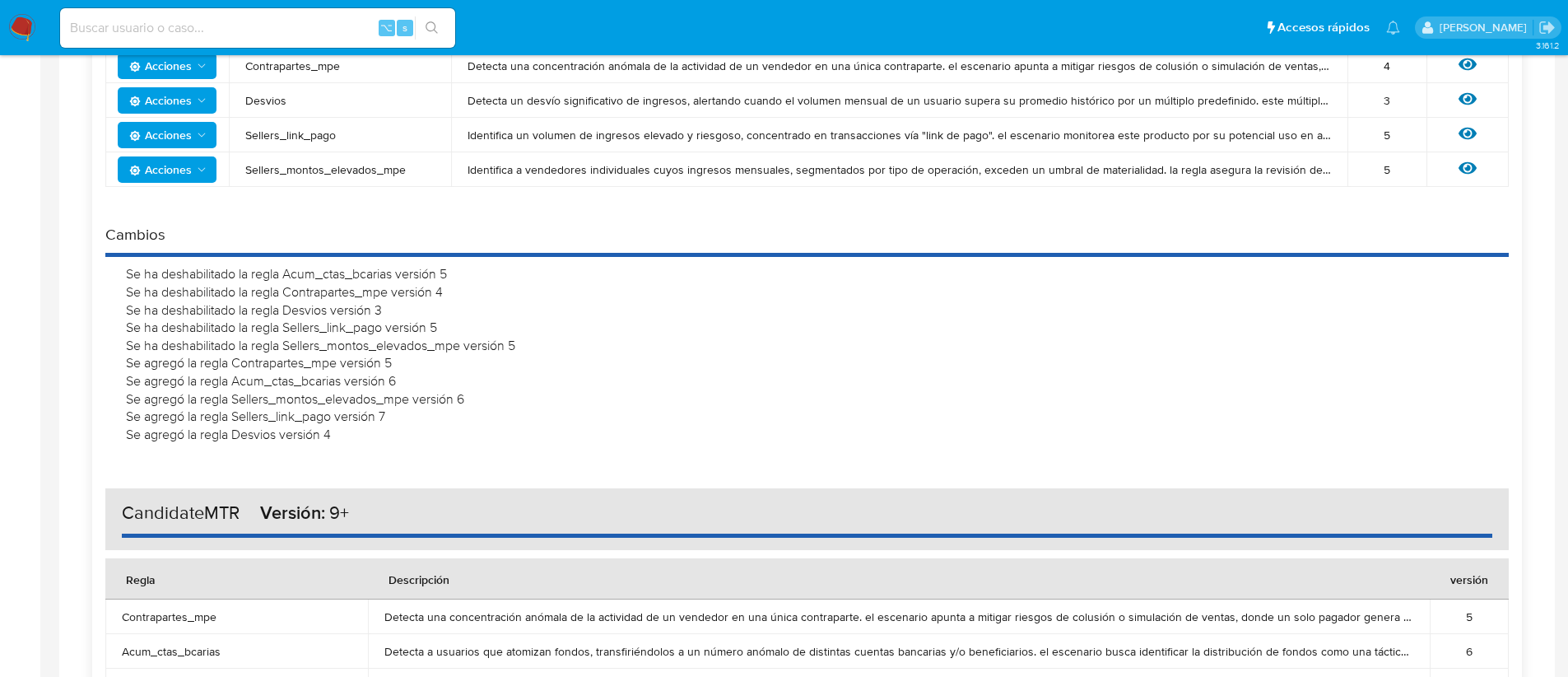
scroll to position [760, 0]
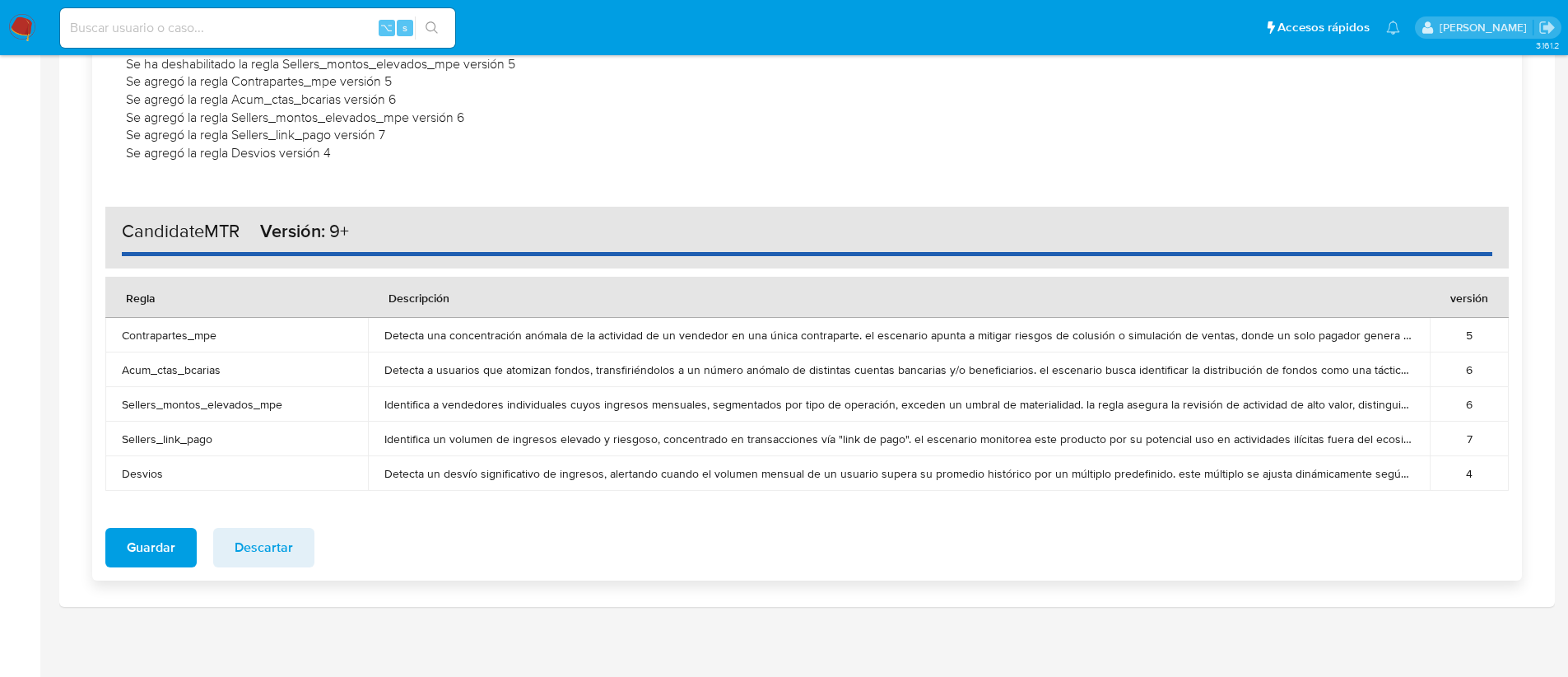
click at [138, 536] on span "Guardar" at bounding box center [151, 547] width 49 height 36
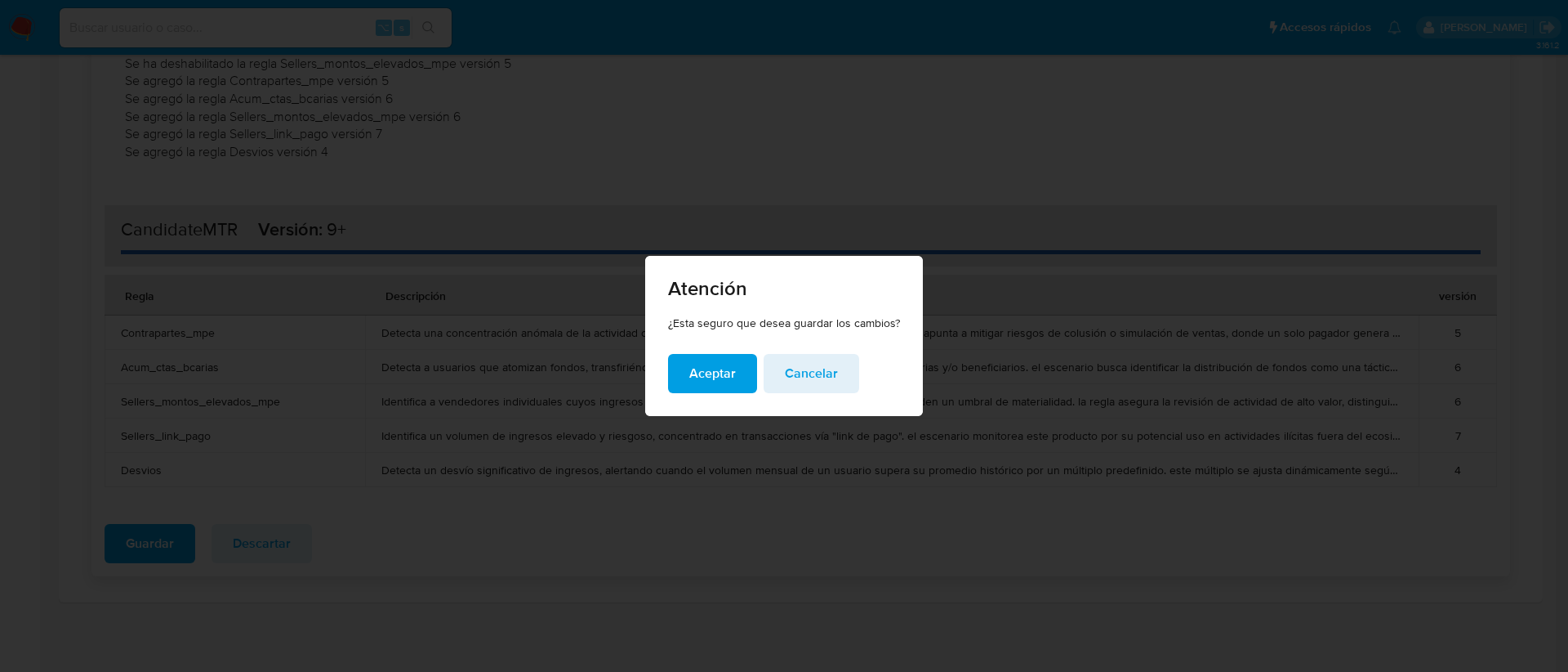
click at [718, 373] on span "Aceptar" at bounding box center [712, 373] width 47 height 36
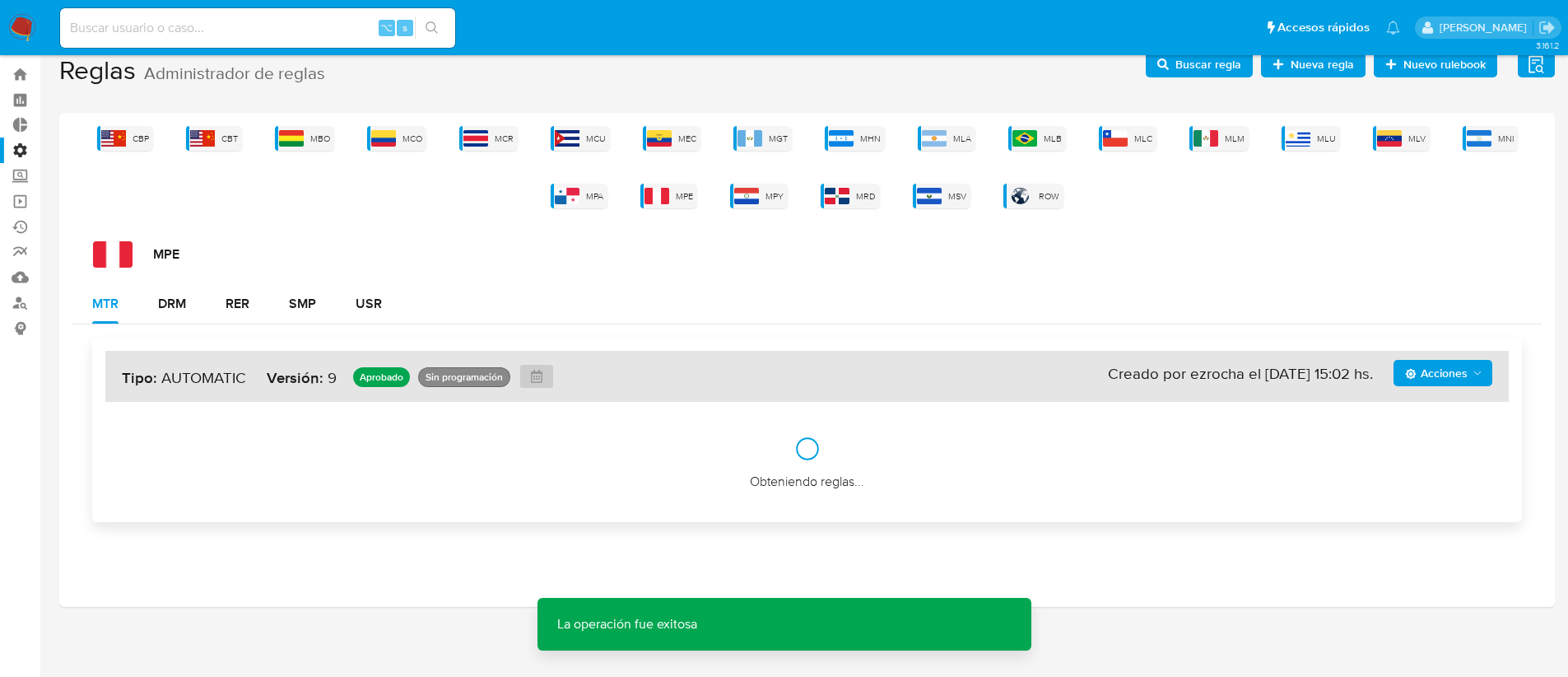
scroll to position [97, 0]
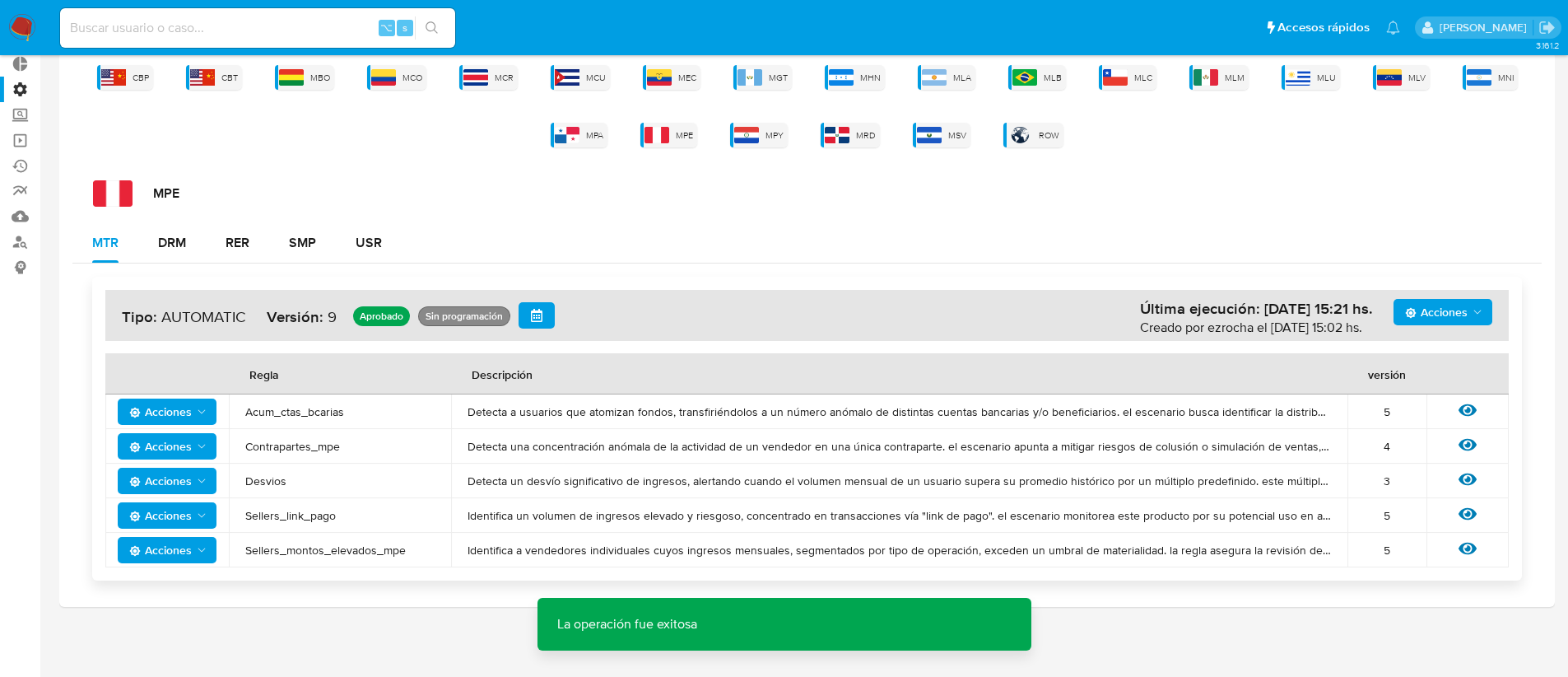
click at [1476, 305] on icon "Acciones" at bounding box center [1477, 312] width 13 height 13
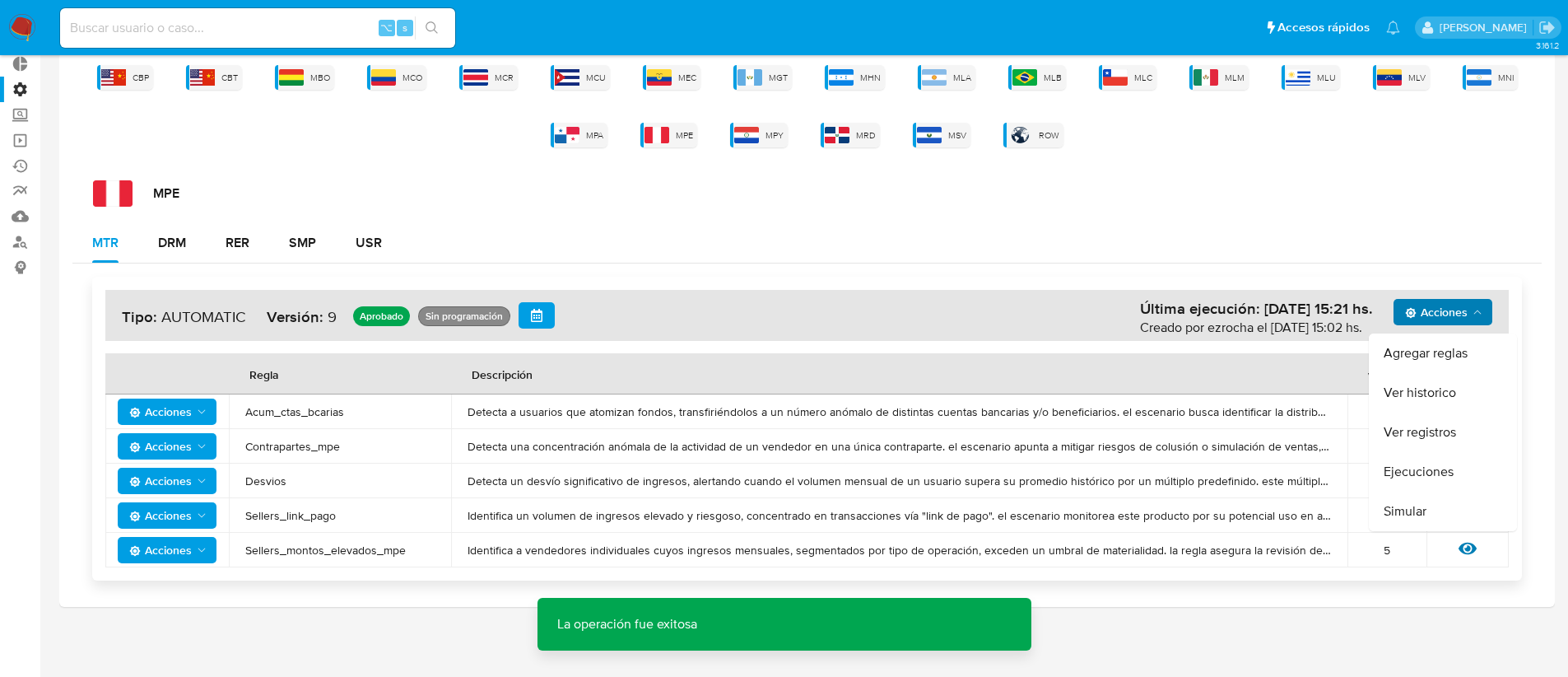
click at [1408, 277] on div "Acciones Agregar reglas Ver historico Ver registros Ejecuciones Simular Última …" at bounding box center [807, 428] width 1429 height 303
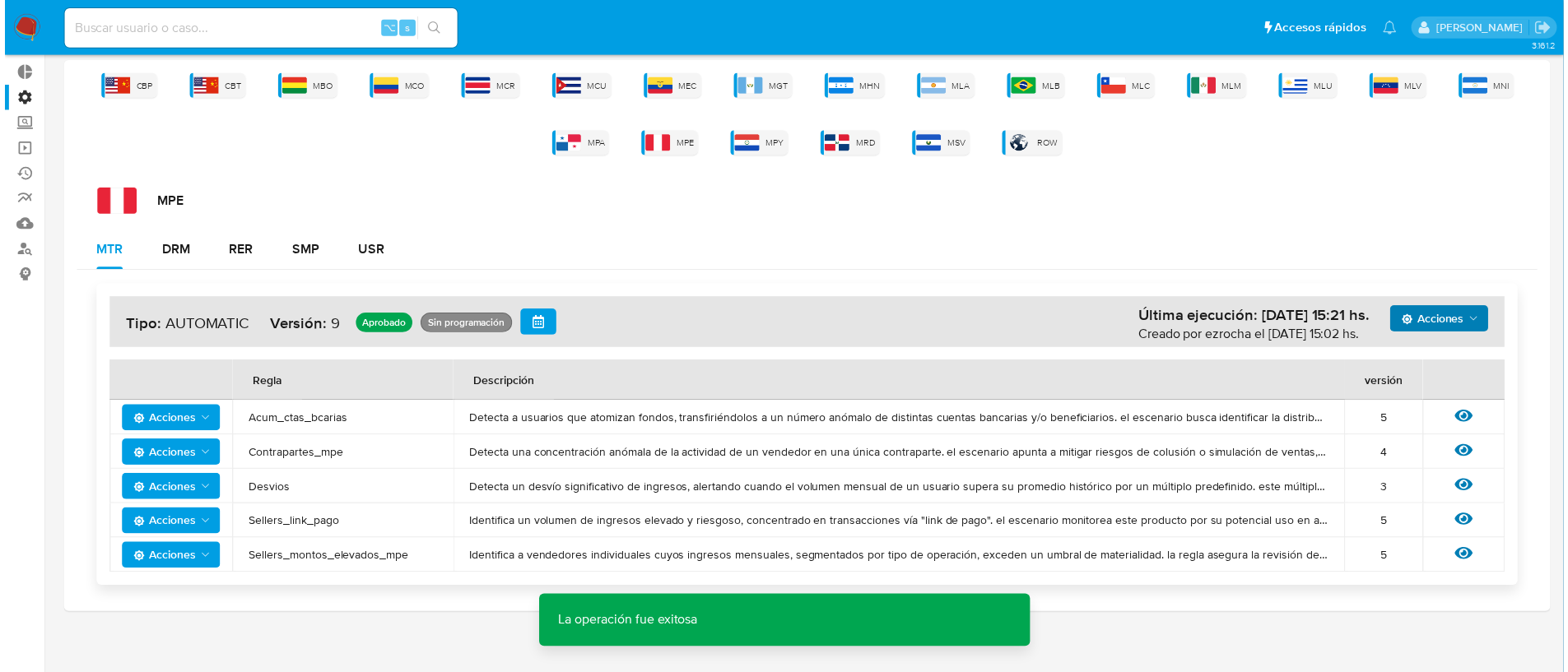
scroll to position [0, 0]
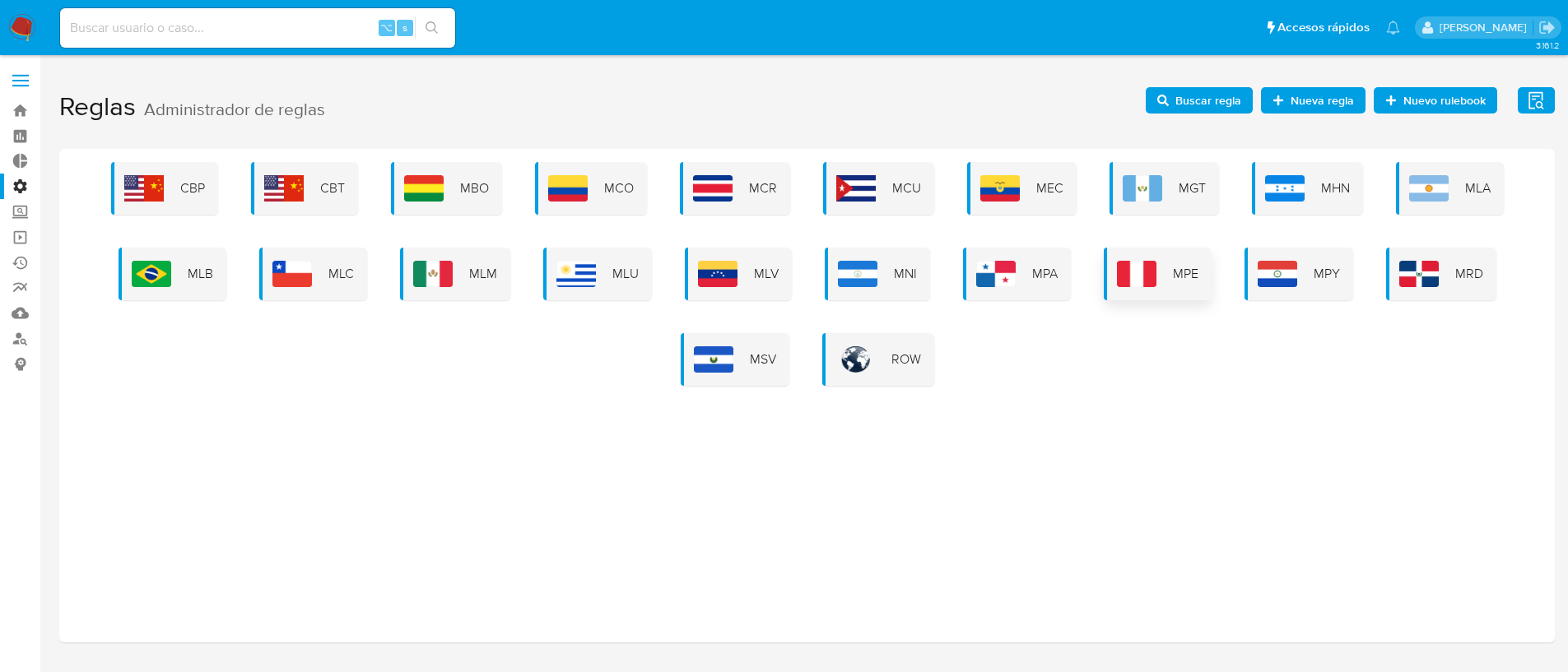
click at [1139, 263] on img at bounding box center [1136, 274] width 40 height 26
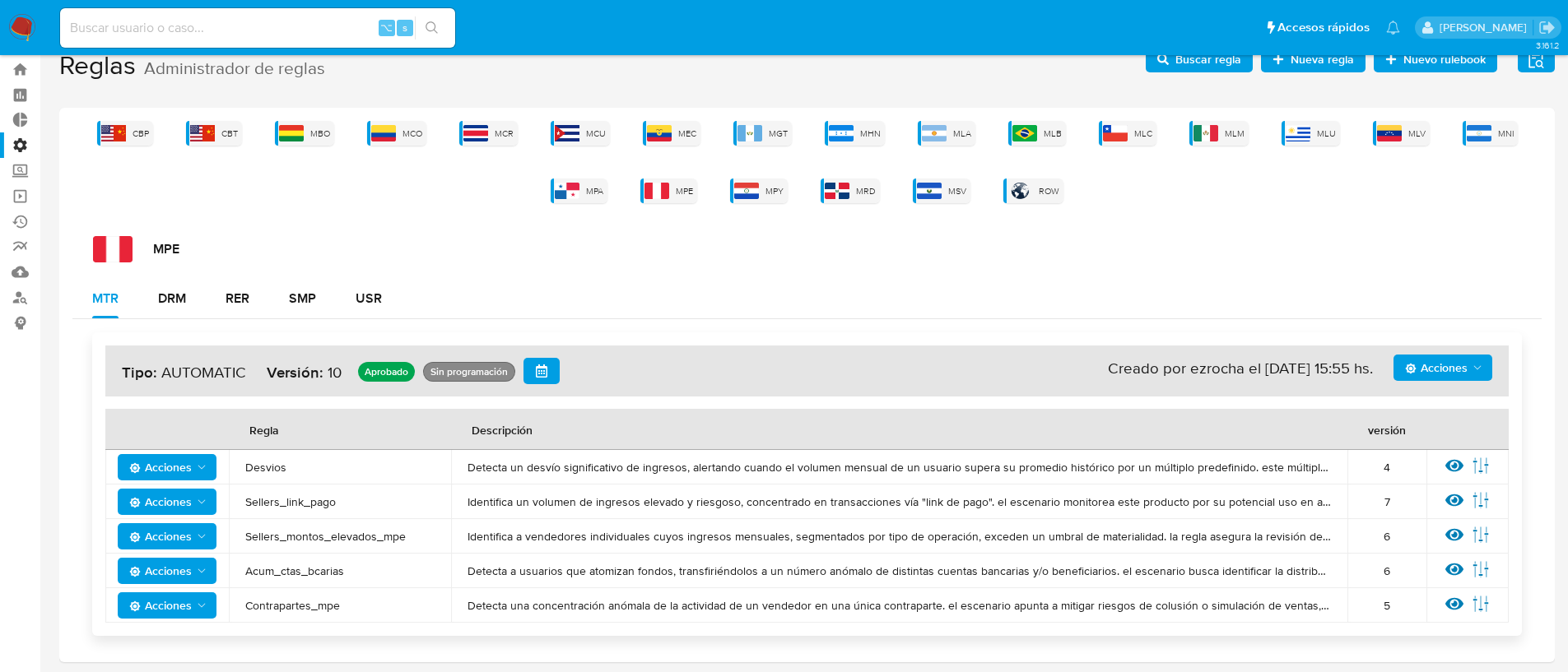
scroll to position [37, 0]
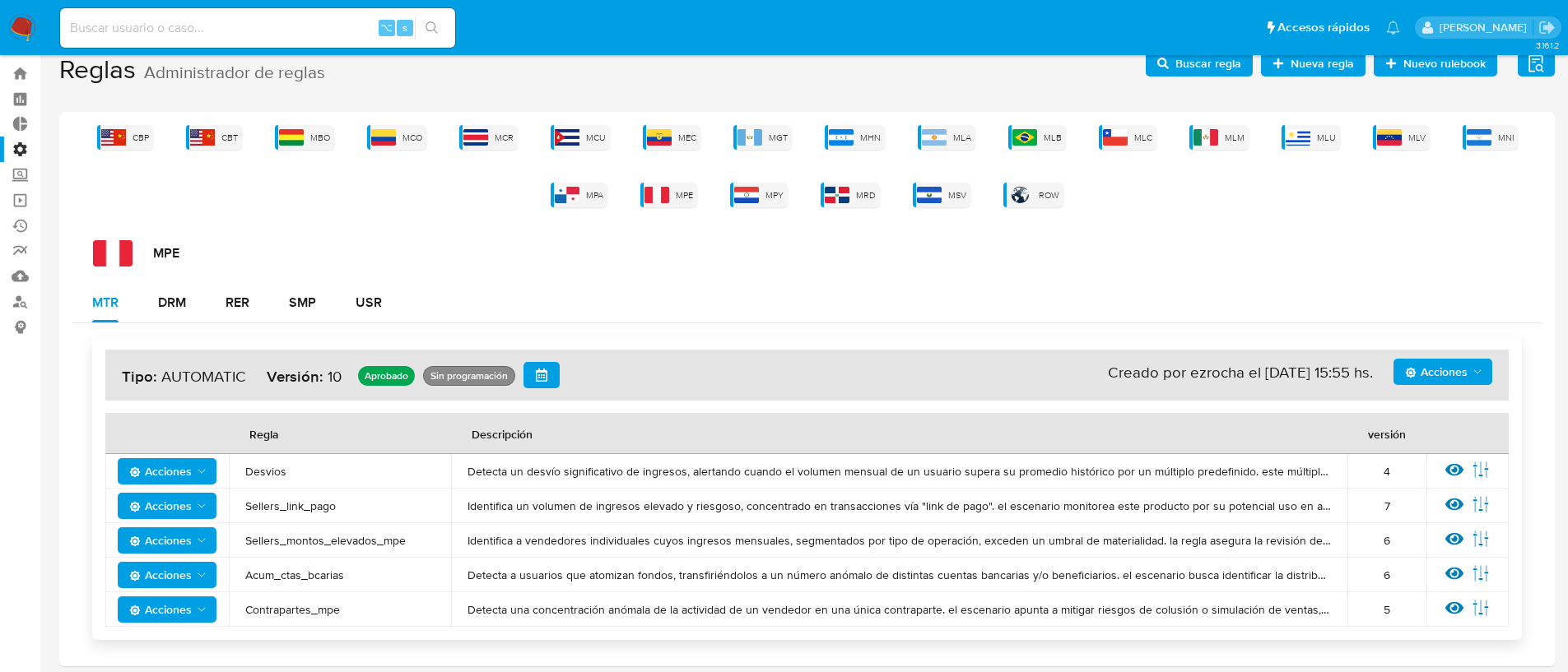
click at [1436, 373] on span "Acciones" at bounding box center [1436, 372] width 63 height 26
click at [1448, 521] on button "Ejecuciones" at bounding box center [1442, 531] width 148 height 40
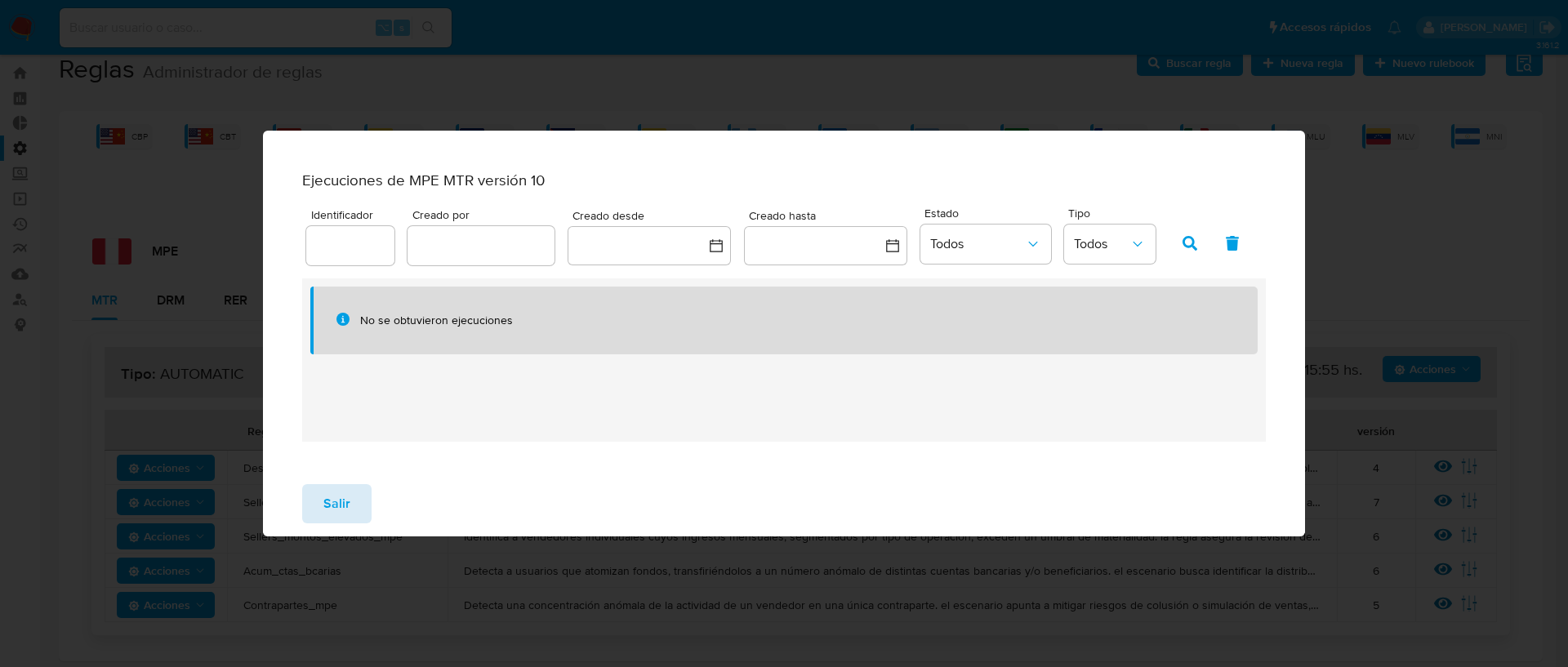
click at [335, 505] on span "Salir" at bounding box center [336, 504] width 27 height 36
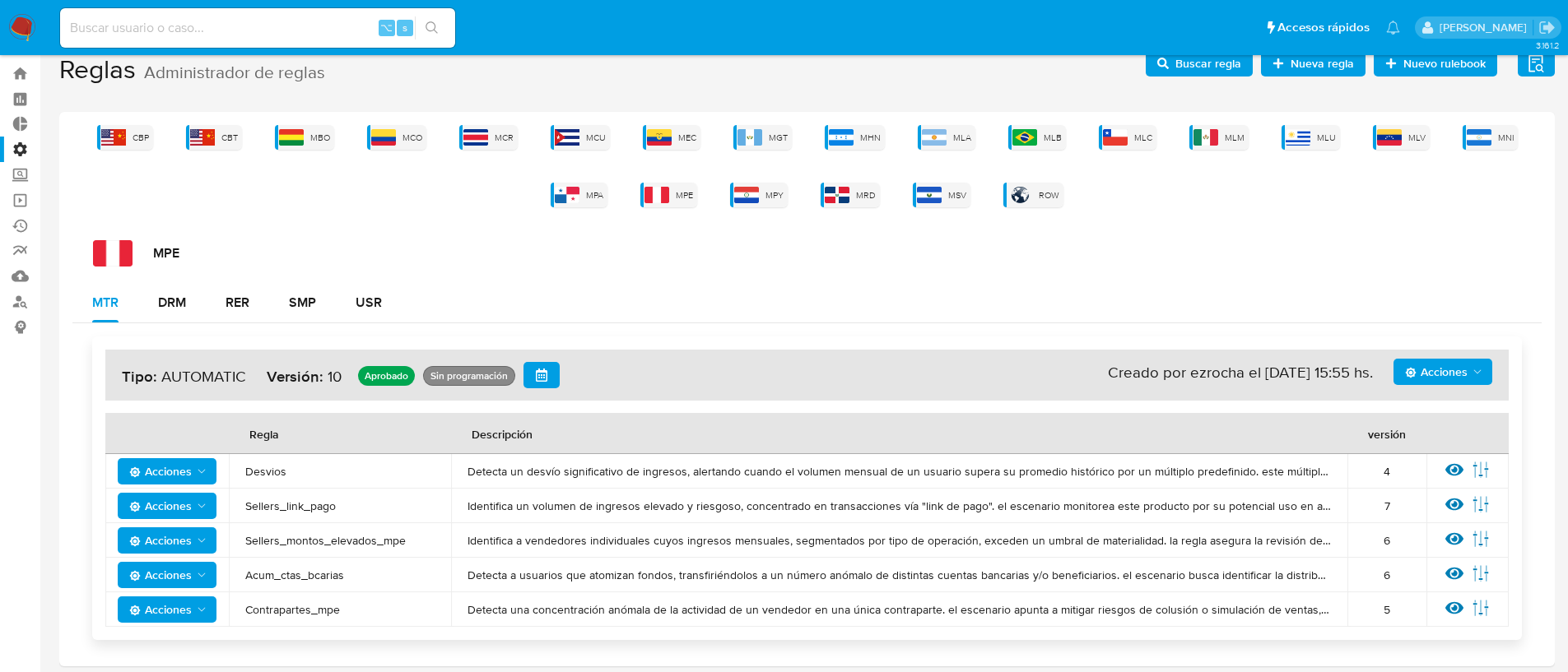
click at [1433, 381] on span "Acciones" at bounding box center [1436, 372] width 63 height 26
click at [1434, 561] on button "Simular" at bounding box center [1442, 570] width 148 height 40
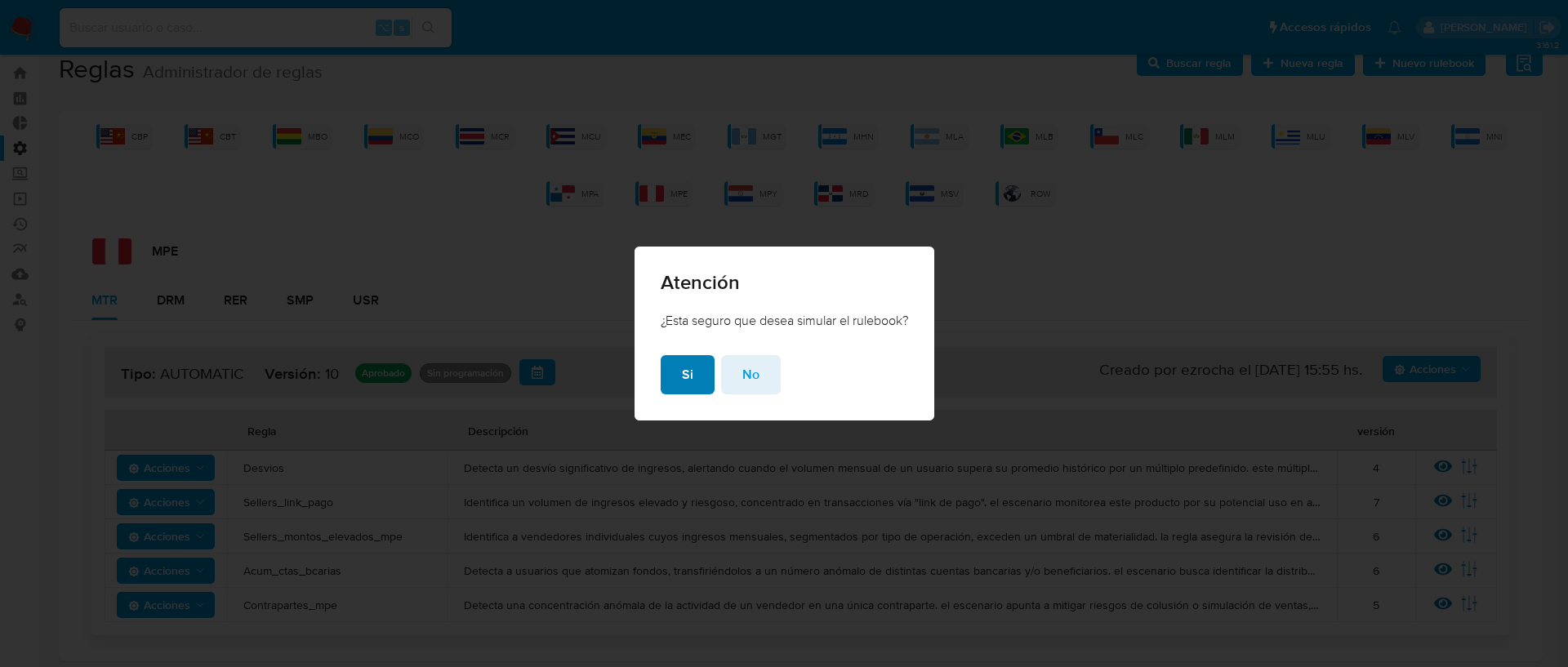
click at [667, 375] on button "Si" at bounding box center [687, 374] width 54 height 39
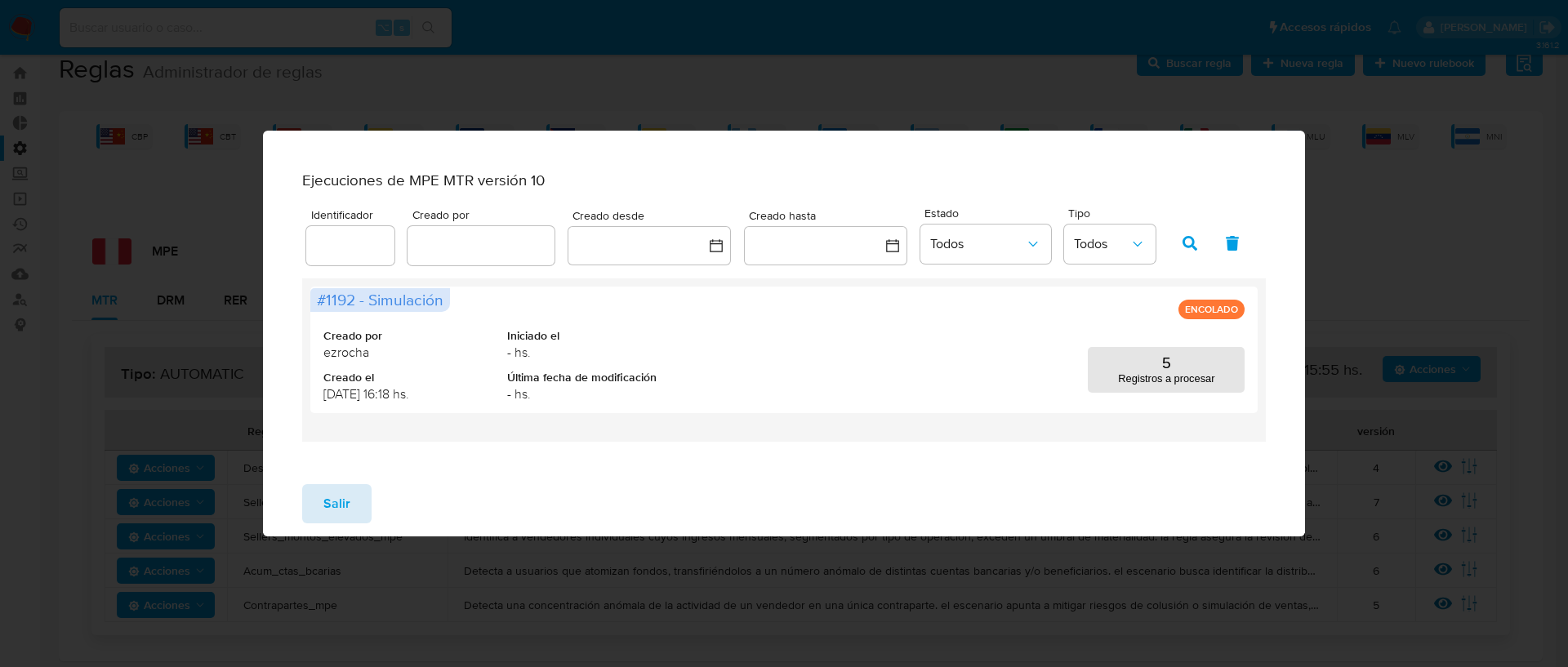
click at [338, 517] on span "Salir" at bounding box center [336, 504] width 27 height 36
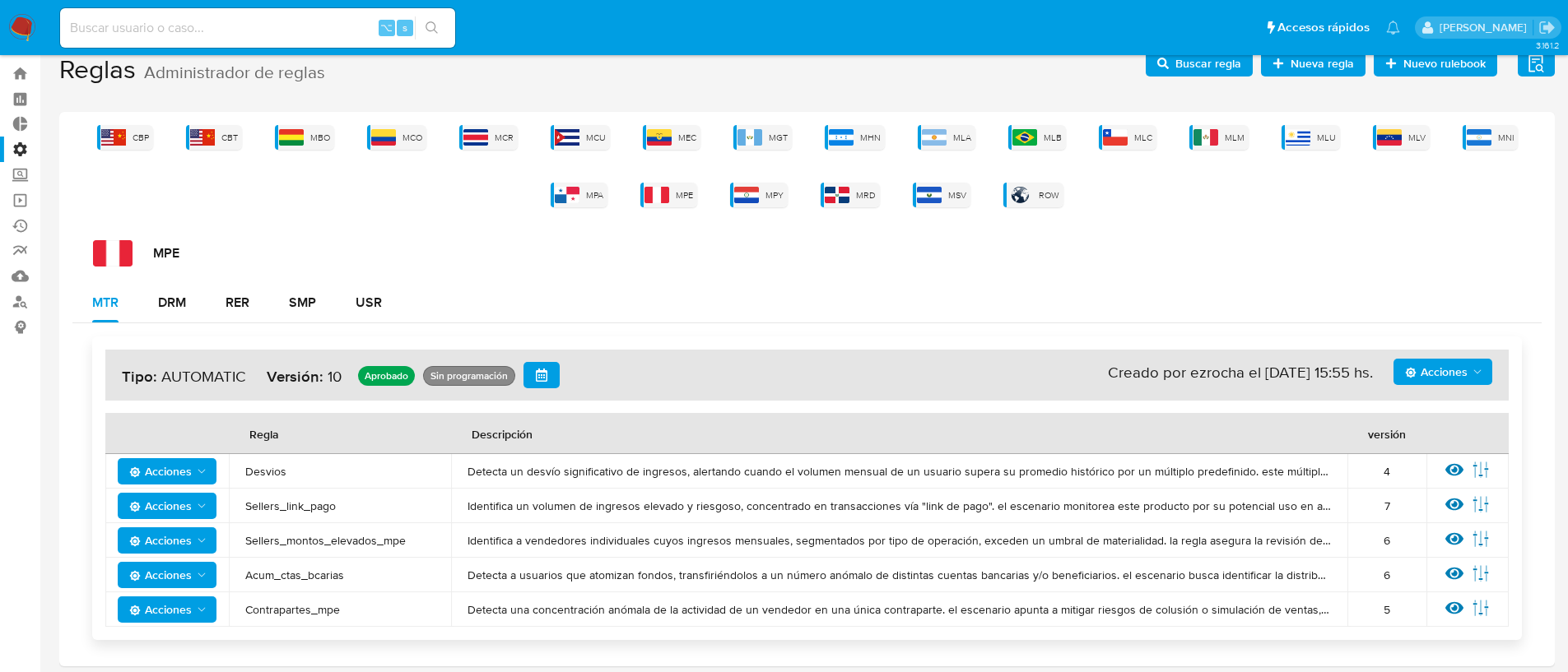
click at [1449, 379] on span "Acciones" at bounding box center [1436, 372] width 63 height 26
click at [1425, 569] on button "Simular" at bounding box center [1442, 570] width 148 height 40
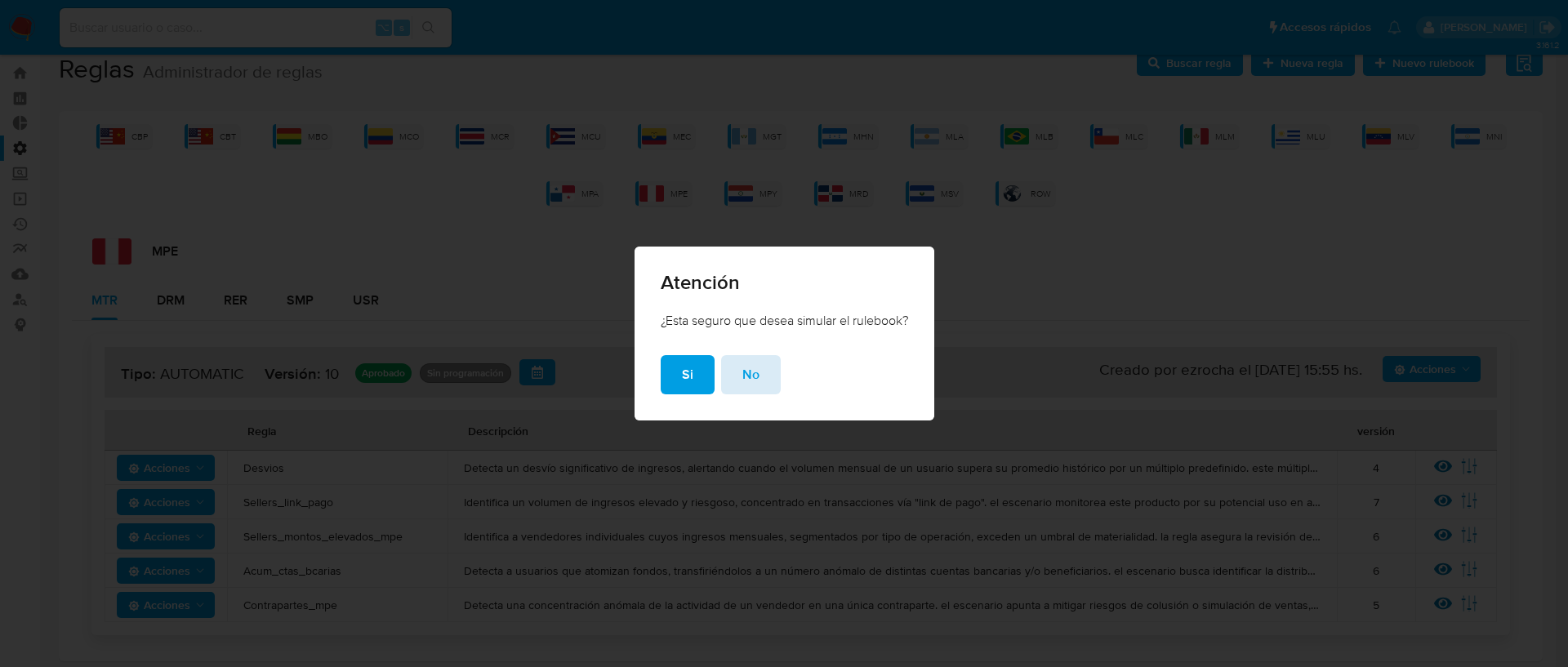
click at [751, 384] on span "No" at bounding box center [751, 374] width 17 height 36
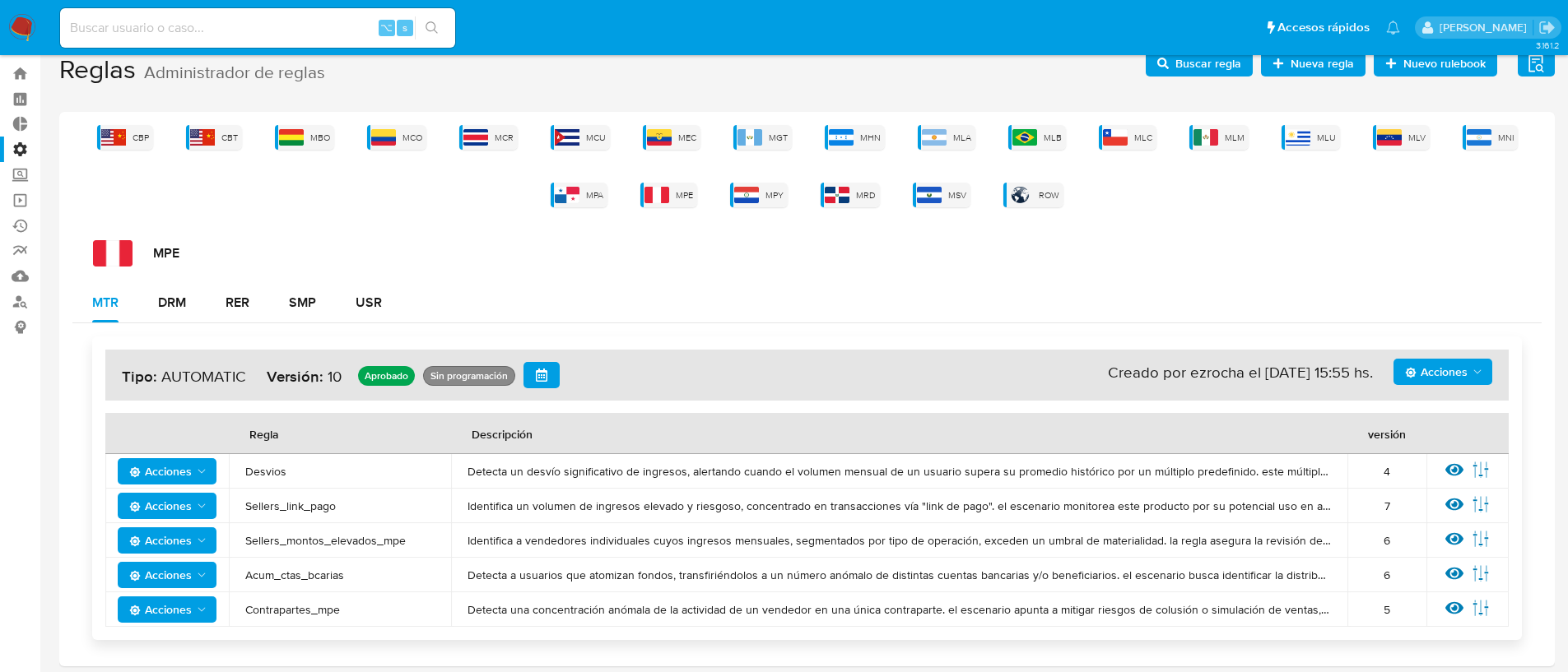
click at [1448, 366] on span "Acciones" at bounding box center [1436, 372] width 63 height 26
click at [1407, 533] on button "Ejecuciones" at bounding box center [1442, 531] width 148 height 40
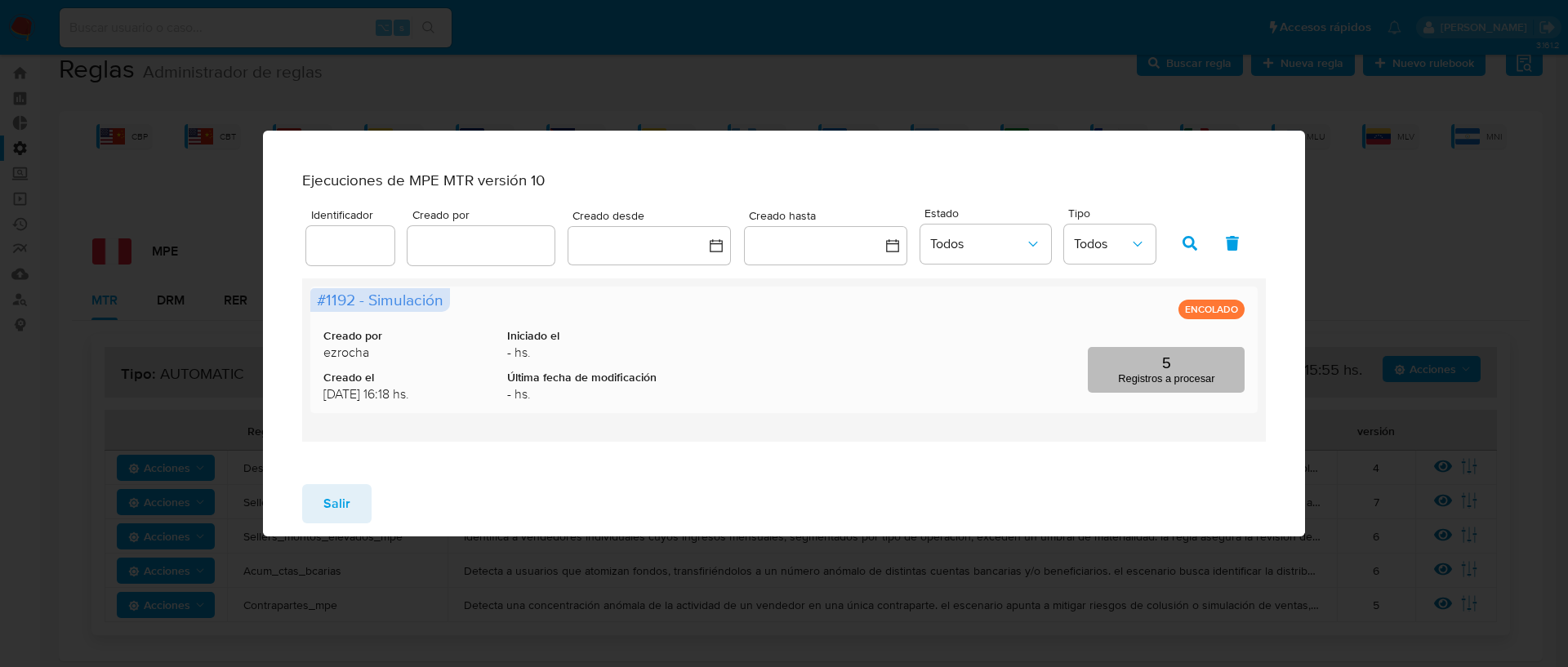
click at [1171, 363] on button "5 Registros a procesar" at bounding box center [1166, 370] width 157 height 46
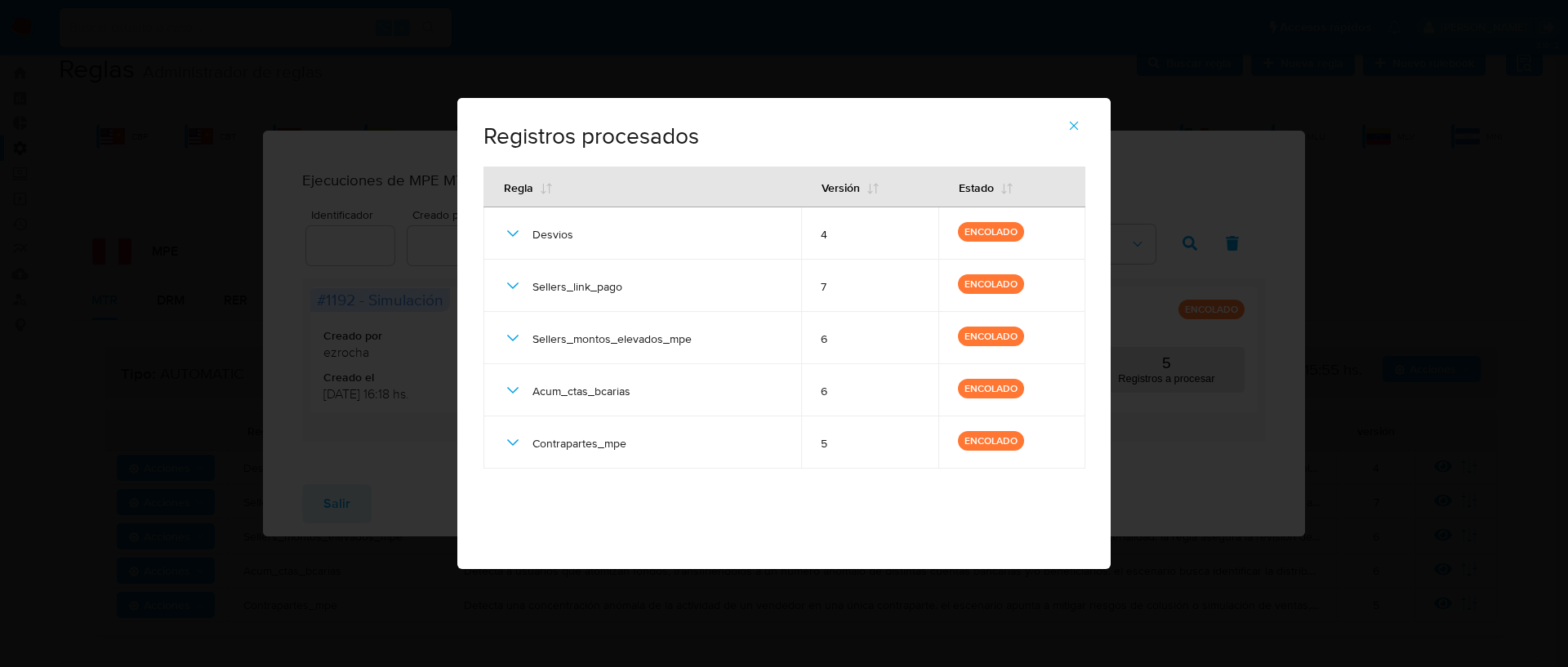
click at [1065, 128] on button "button" at bounding box center [1073, 126] width 57 height 39
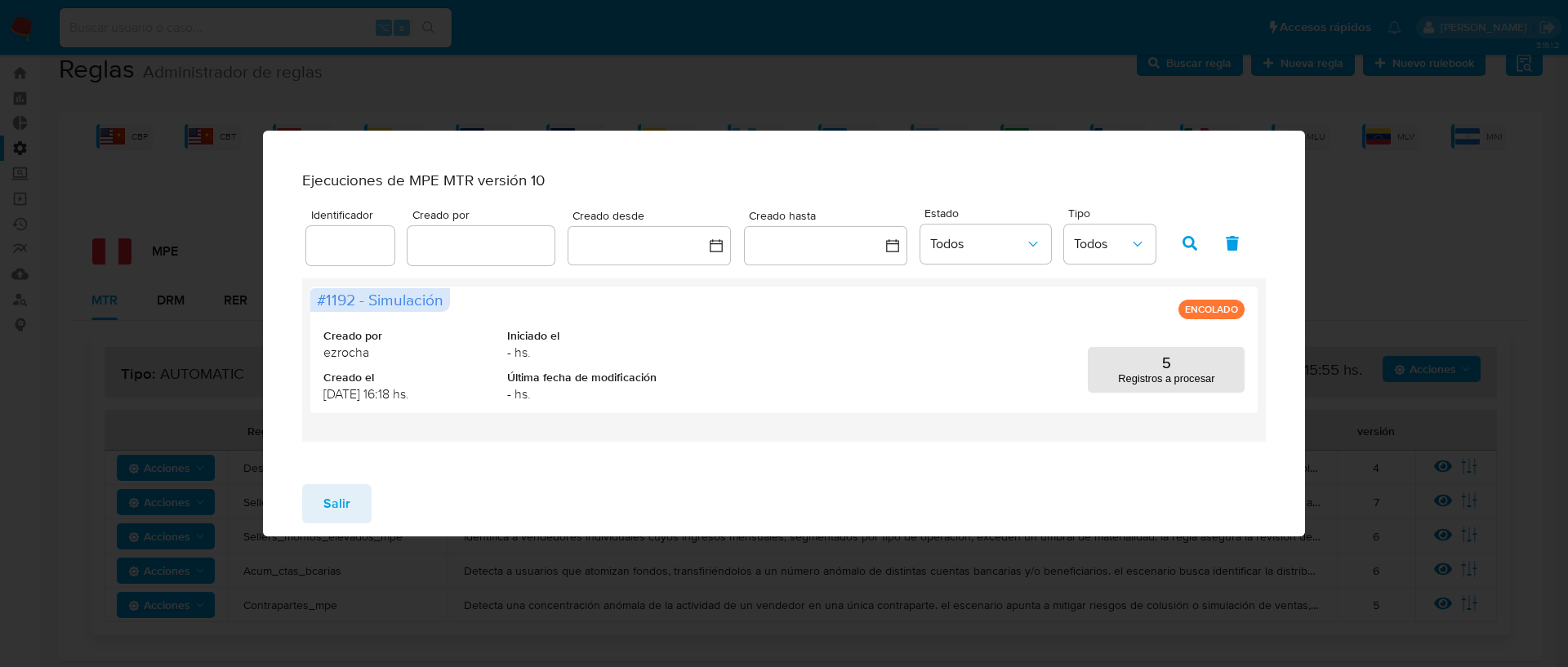
click at [331, 508] on span "Salir" at bounding box center [336, 504] width 27 height 36
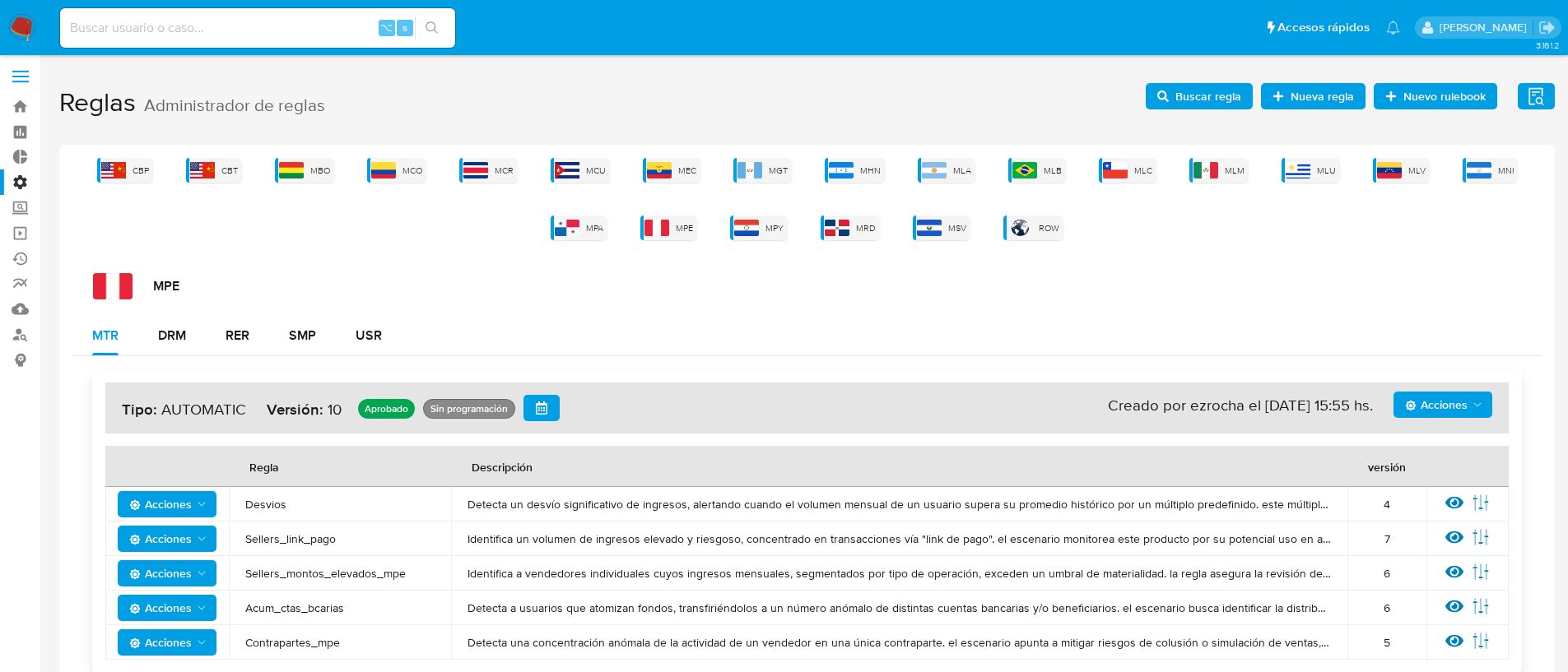
scroll to position [0, 0]
